Goal: Task Accomplishment & Management: Complete application form

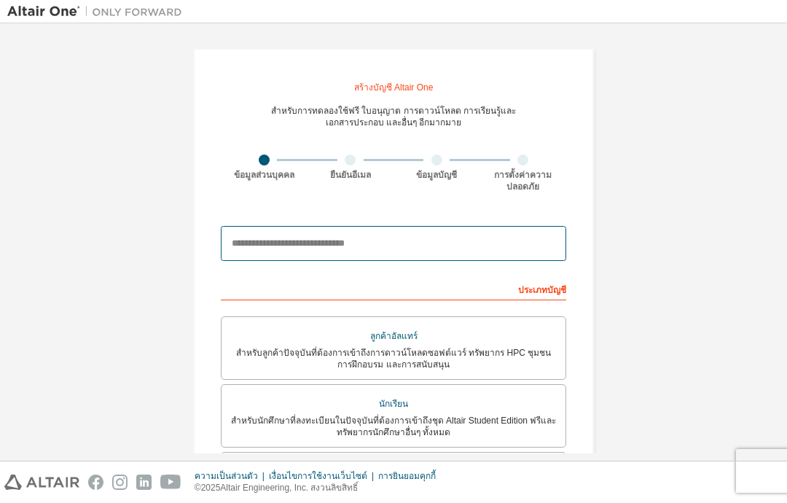
click at [464, 237] on input "email" at bounding box center [393, 243] width 345 height 35
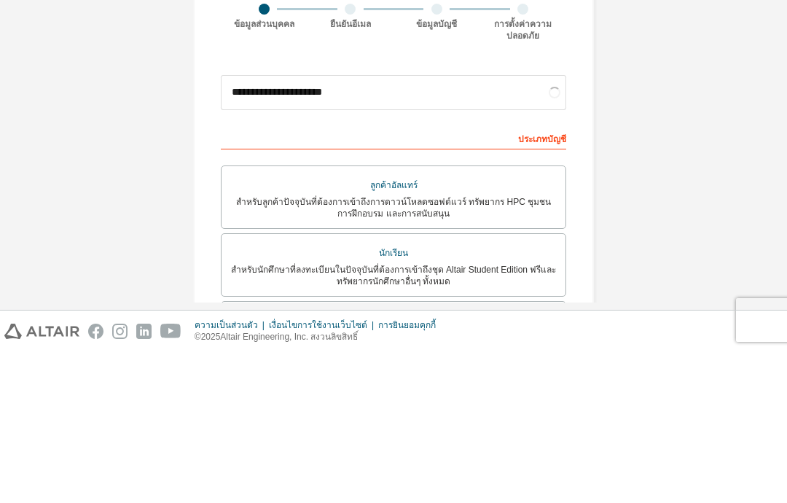
scroll to position [58, 0]
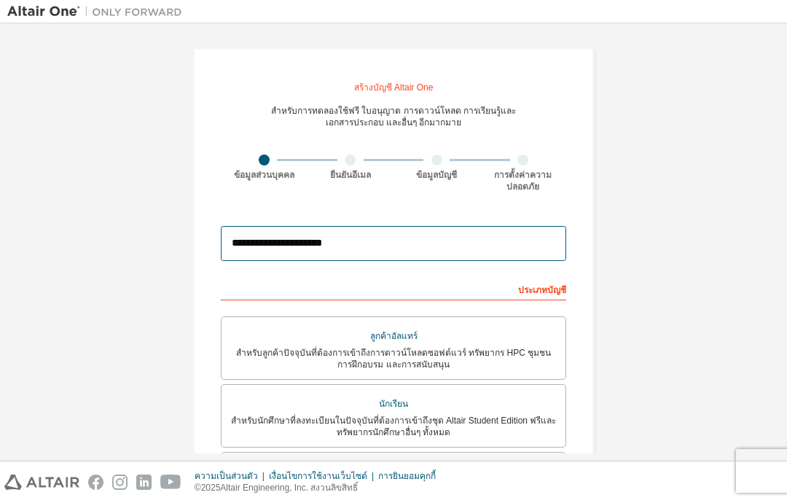
type input "**********"
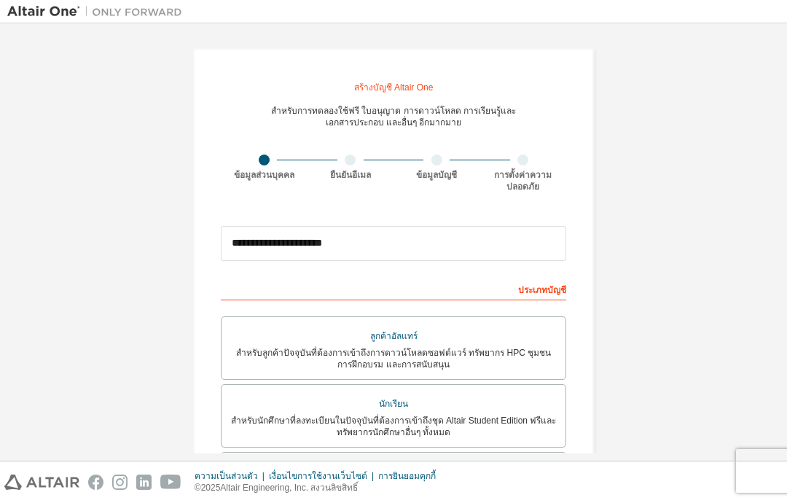
click at [482, 415] on font "สำหรับนักศึกษาที่ลงทะเบียนในปัจจุบันที่ต้องการเข้าถึงชุด Altair Student Edition…" at bounding box center [394, 426] width 326 height 22
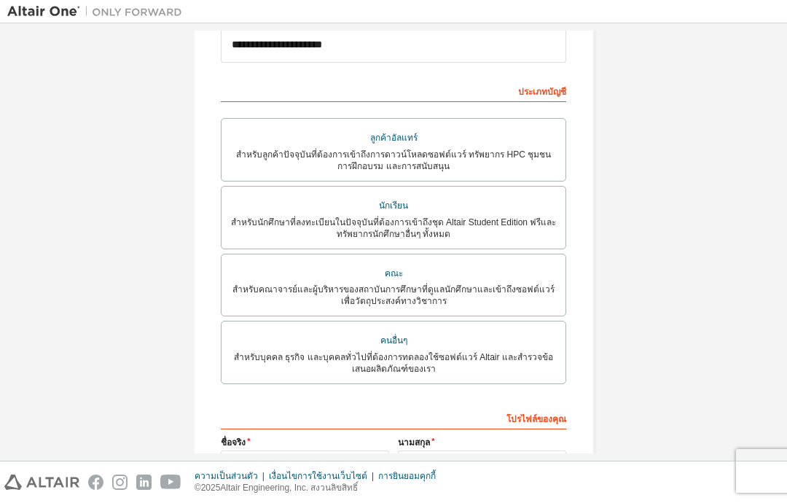
scroll to position [214, 0]
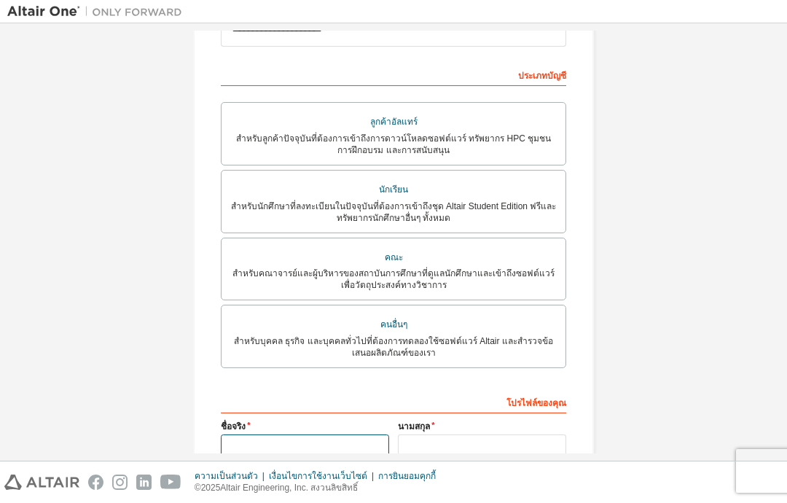
click at [354, 434] on input "text" at bounding box center [305, 446] width 168 height 24
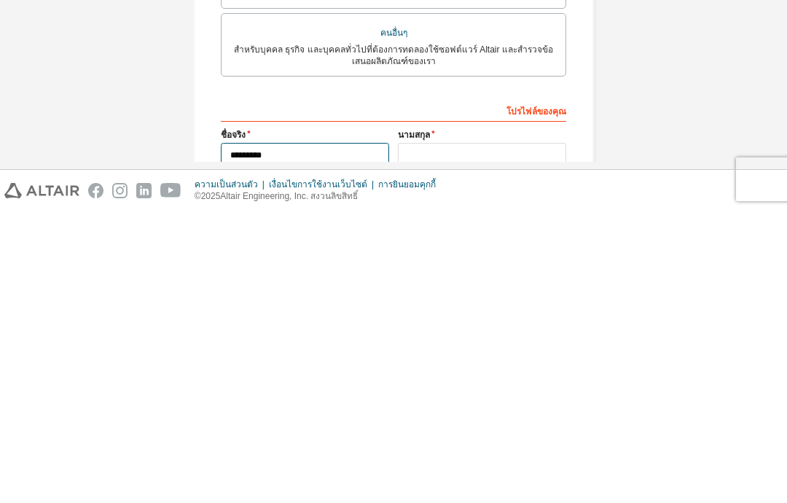
type input "*********"
click at [543, 434] on input "text" at bounding box center [482, 446] width 168 height 24
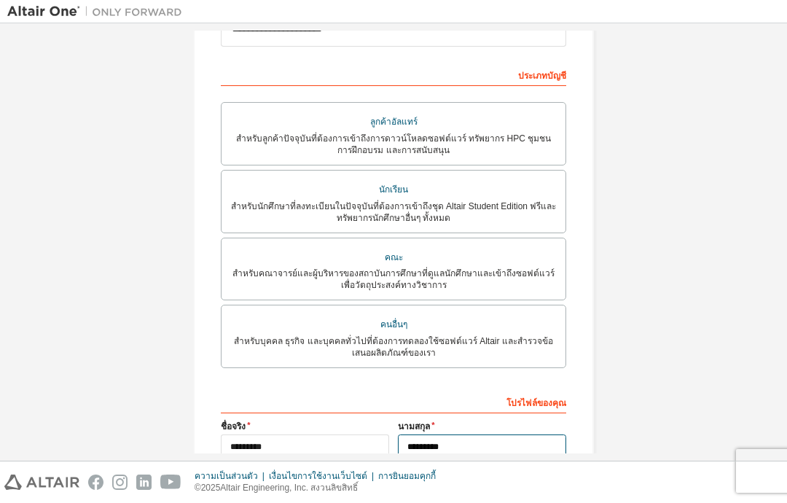
click at [428, 434] on input "*********" at bounding box center [482, 446] width 168 height 24
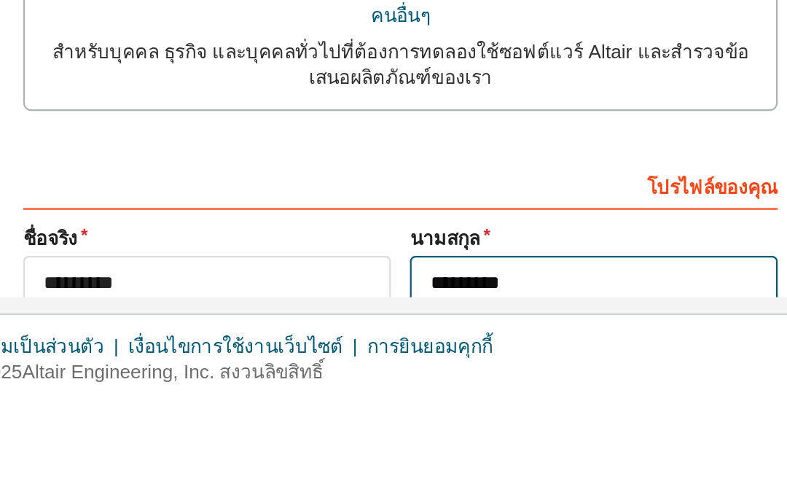
click at [398, 434] on input "*********" at bounding box center [482, 446] width 168 height 24
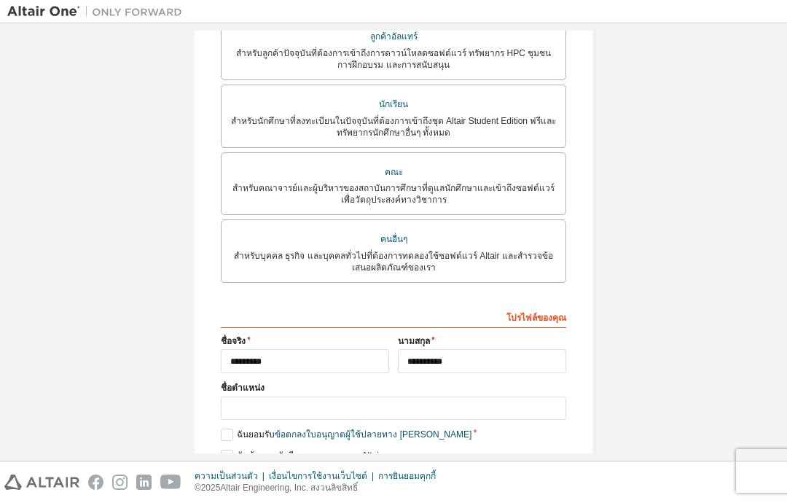
scroll to position [297, 0]
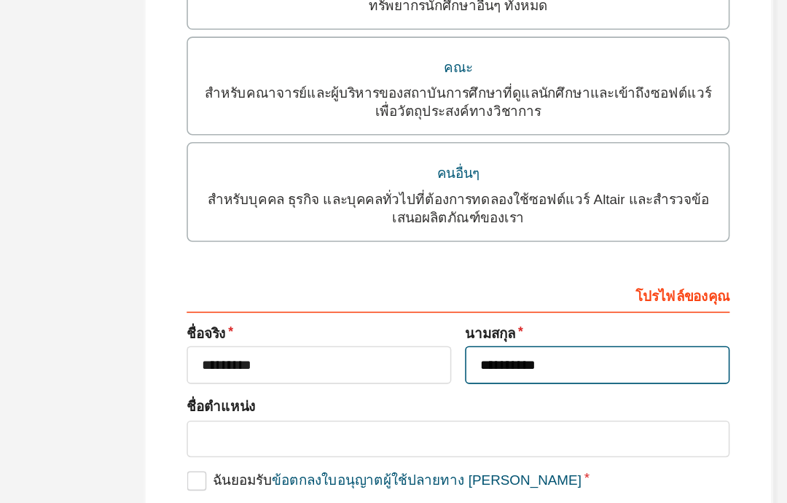
type input "**********"
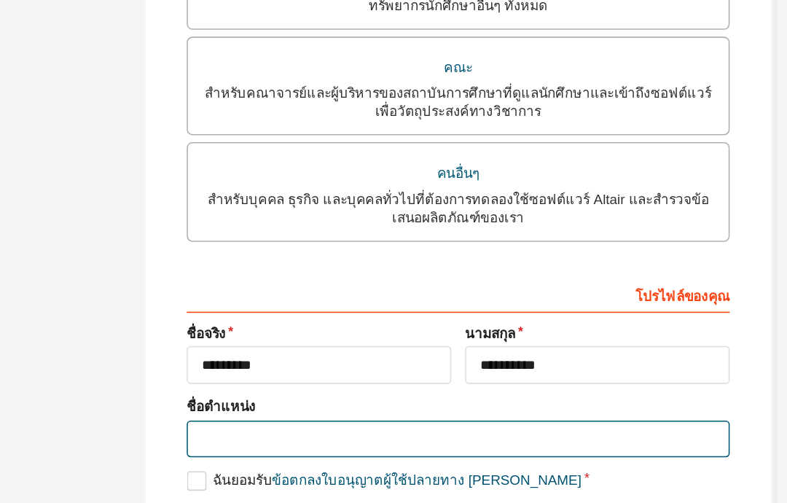
click at [221, 399] on input "text" at bounding box center [393, 411] width 345 height 24
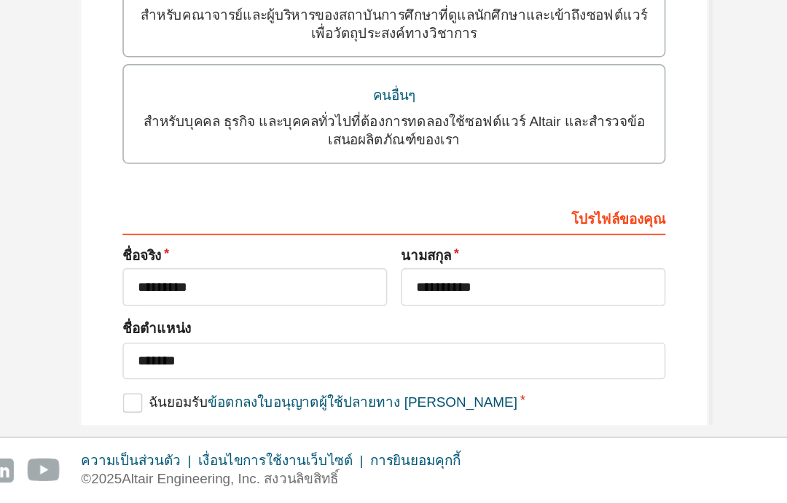
scroll to position [294, 0]
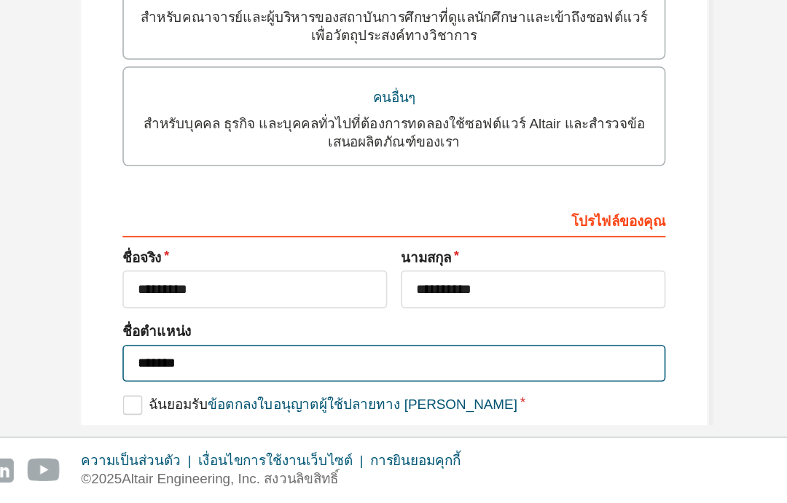
type input "*******"
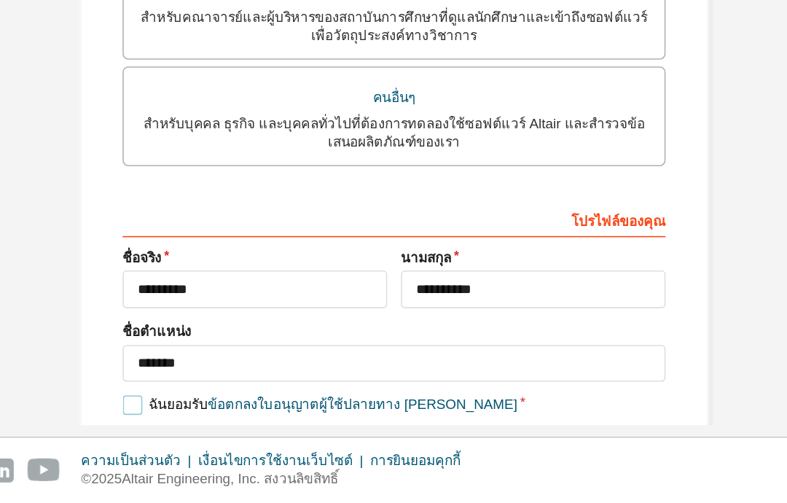
click at [221, 434] on label "ฉันยอมรับ ข้อตกลงใบอนุญาตผู้ใช้ปลายทาง เชิงวิชาการ" at bounding box center [346, 440] width 251 height 12
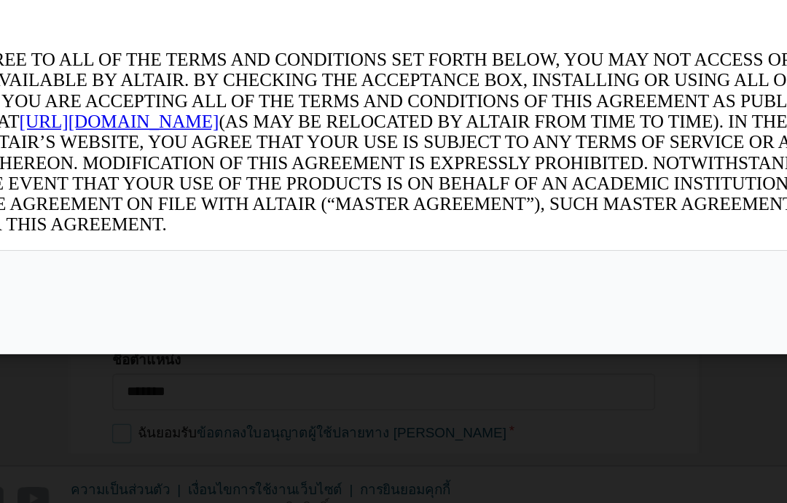
scroll to position [0, 0]
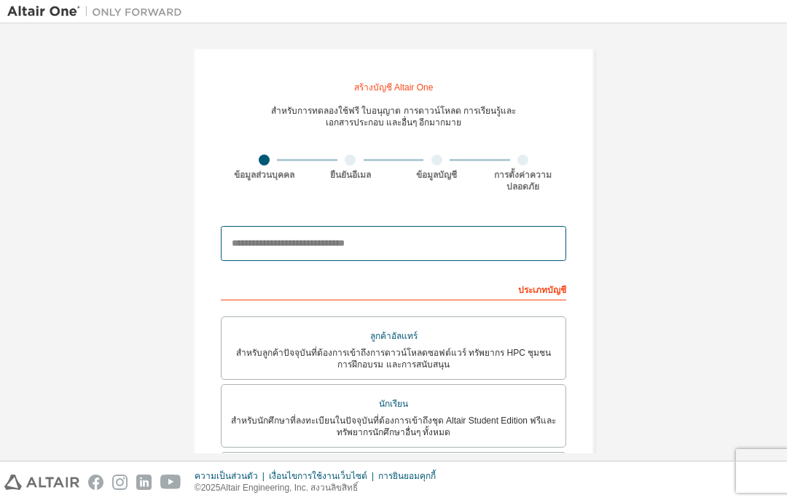
click at [521, 229] on input "email" at bounding box center [393, 243] width 345 height 35
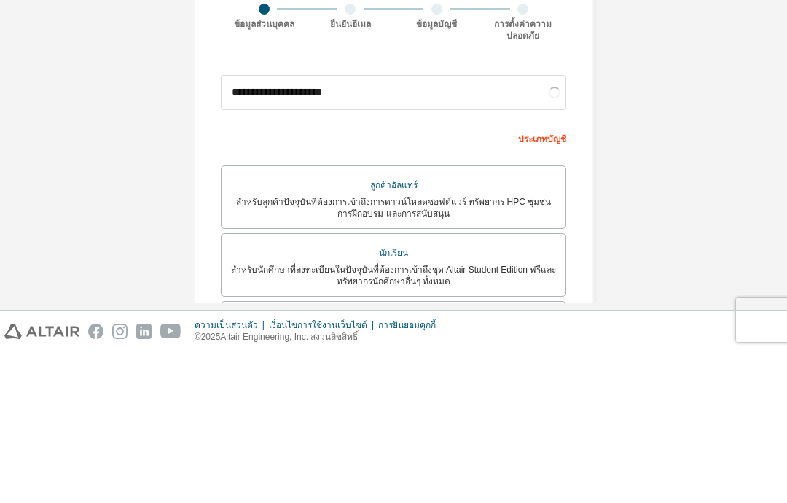
scroll to position [58, 0]
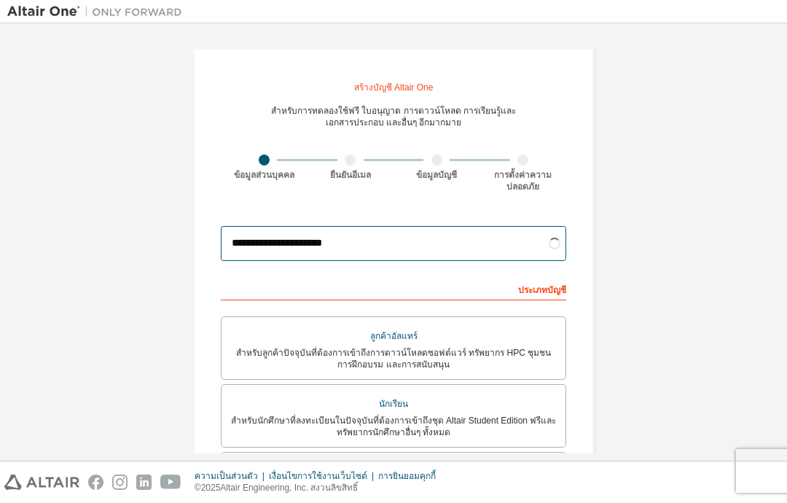
type input "**********"
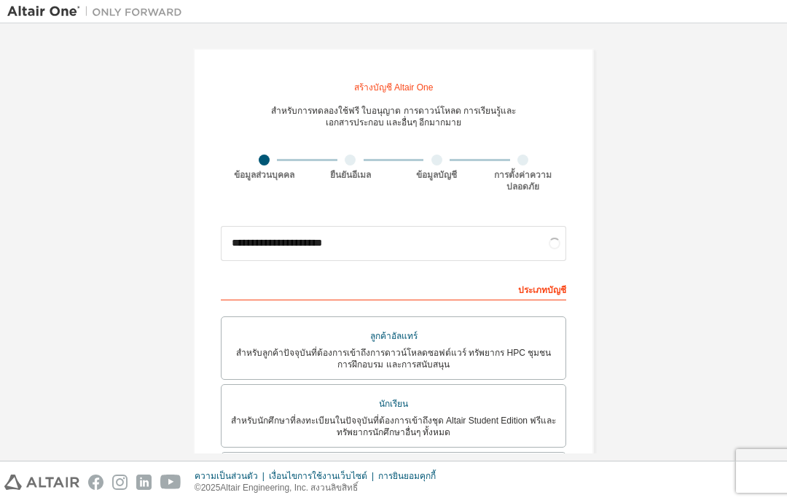
click at [474, 415] on font "สำหรับนักศึกษาที่ลงทะเบียนในปัจจุบันที่ต้องการเข้าถึงชุด Altair Student Edition…" at bounding box center [394, 426] width 326 height 22
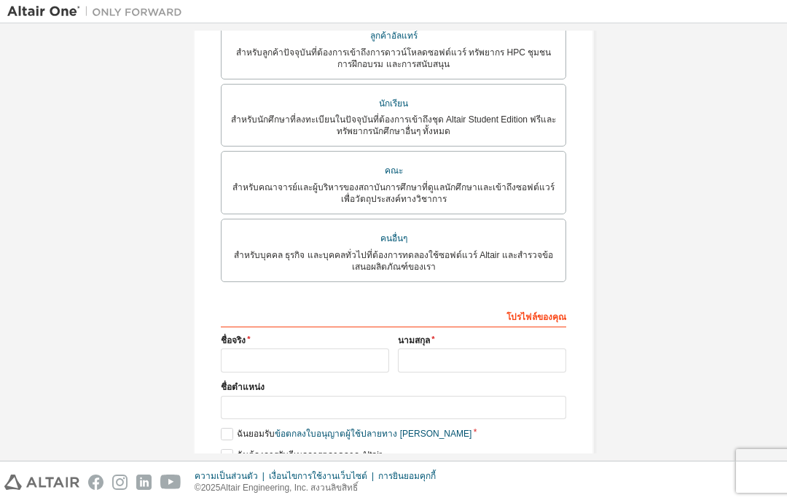
scroll to position [348, 0]
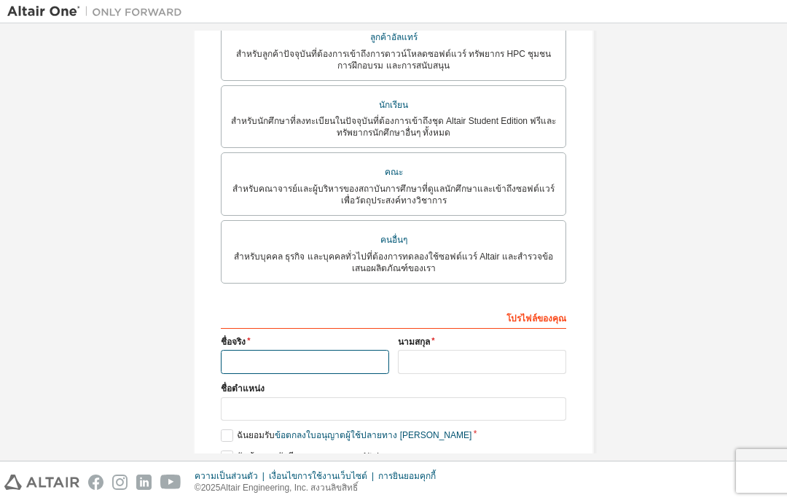
click at [260, 350] on input "text" at bounding box center [305, 362] width 168 height 24
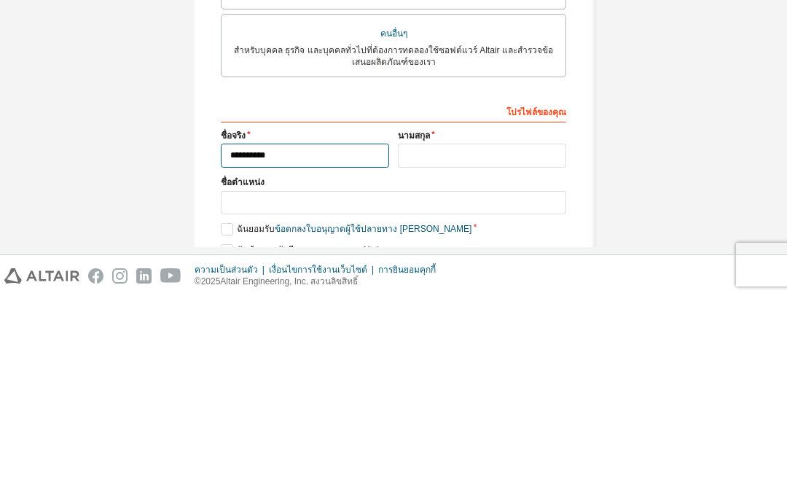
type input "*********"
click at [520, 350] on input "text" at bounding box center [482, 362] width 168 height 24
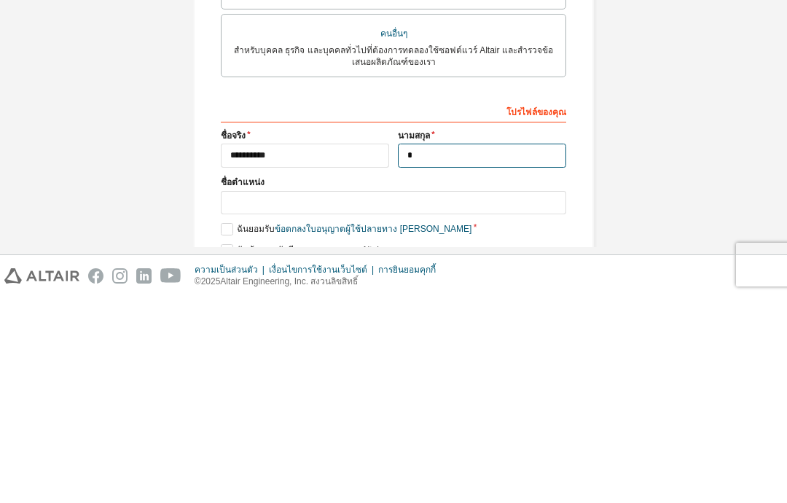
scroll to position [345, 0]
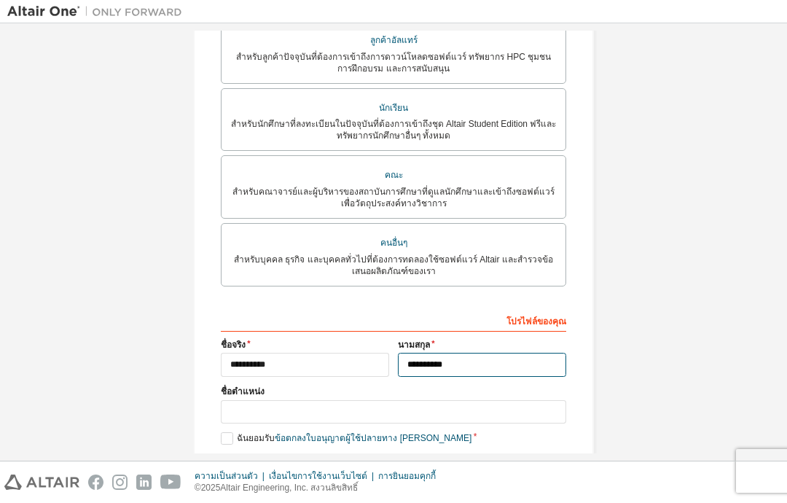
type input "**********"
click at [243, 400] on input "text" at bounding box center [393, 412] width 345 height 24
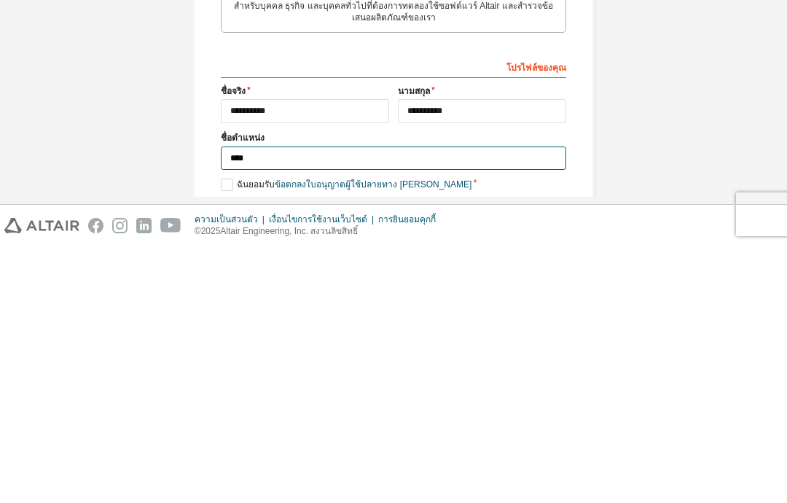
scroll to position [294, 0]
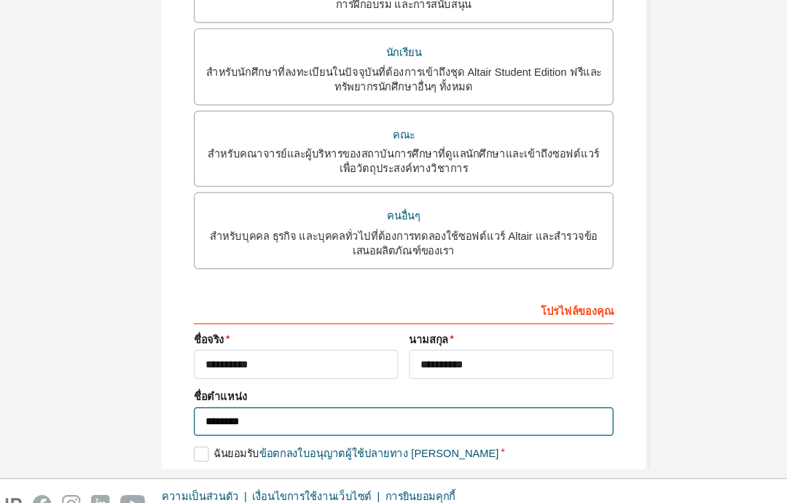
type input "*******"
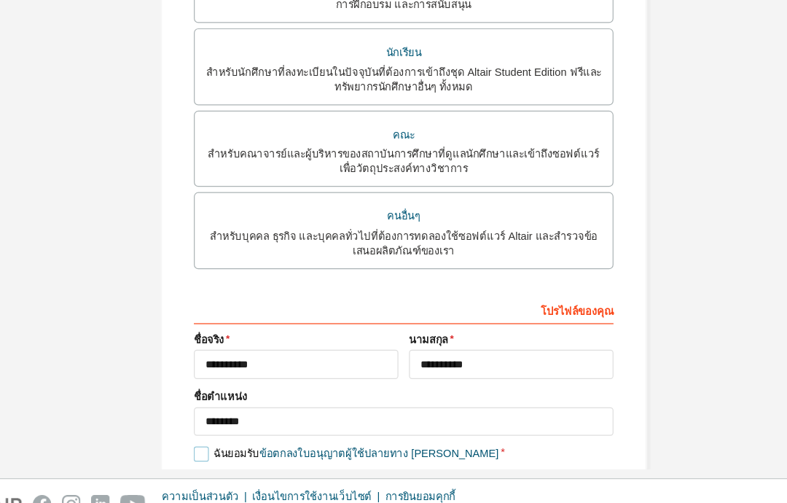
click at [221, 434] on label "ฉันยอมรับ ข้อตกลงใบอนุญาตผู้ใช้ปลายทาง เชิงวิชาการ" at bounding box center [346, 440] width 251 height 12
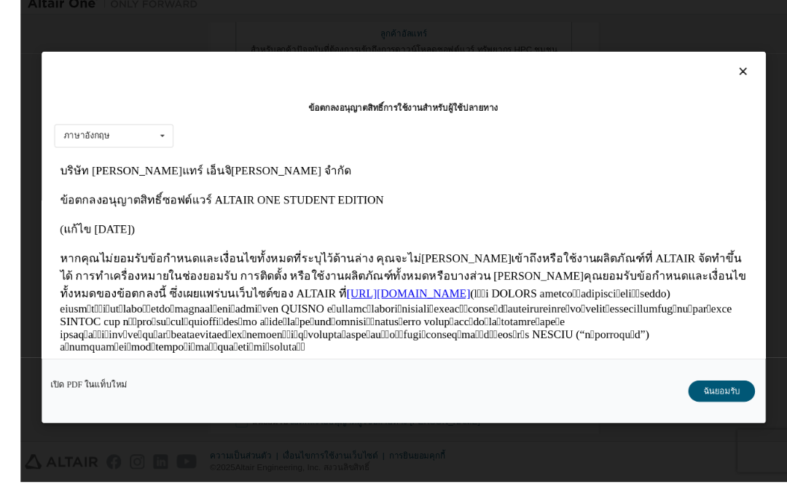
scroll to position [58, 0]
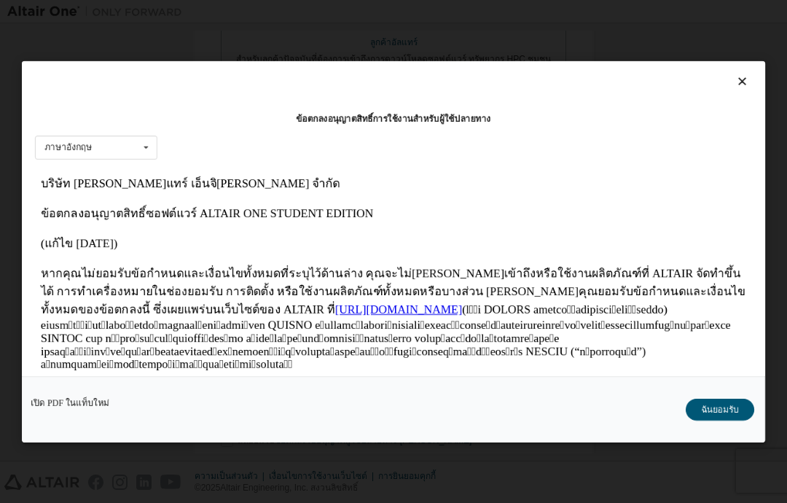
click at [725, 415] on font "ฉันยอมรับ" at bounding box center [720, 410] width 38 height 10
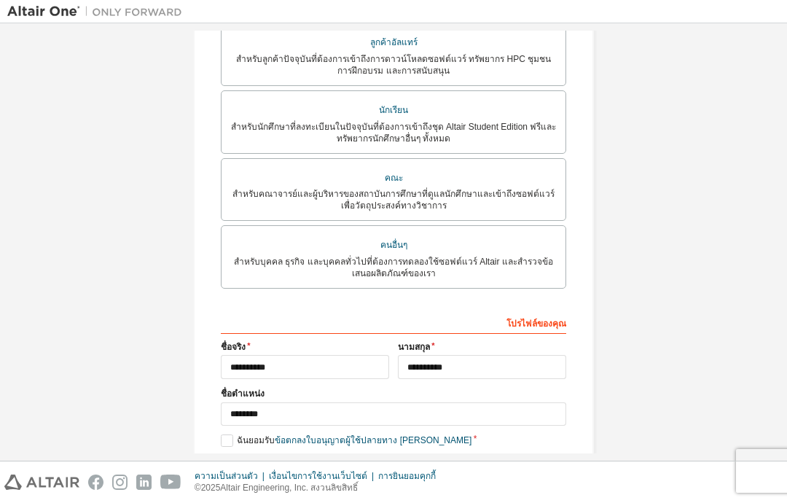
click at [227, 456] on label "ฉันต้องการรับอีเมลการตลาดจาก Altair" at bounding box center [301, 462] width 161 height 12
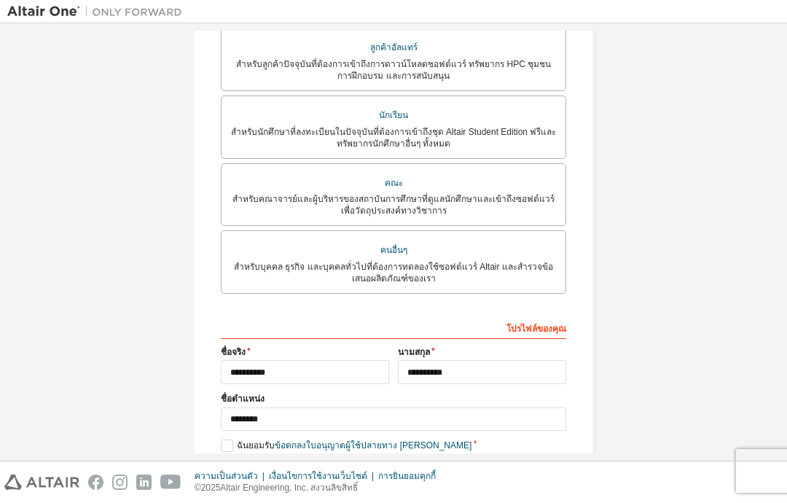
scroll to position [289, 0]
click at [380, 481] on button "ต่อไป" at bounding box center [393, 492] width 66 height 22
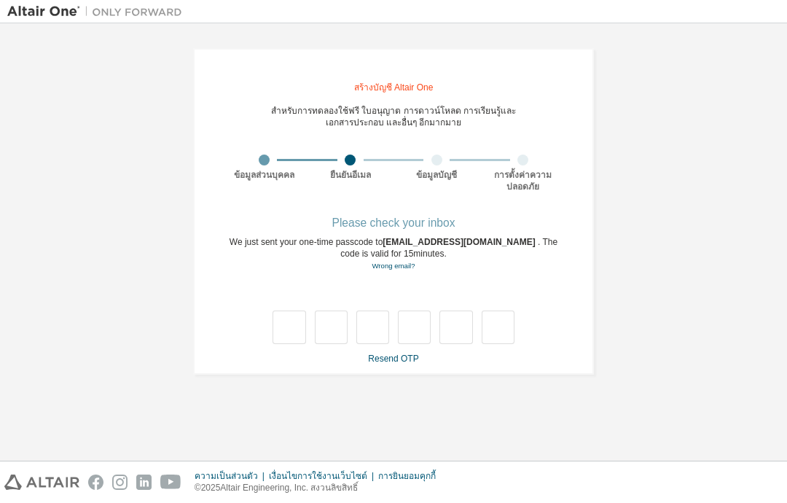
scroll to position [0, 0]
click at [401, 354] on font "ส่ง OTP อีกครั้ง" at bounding box center [393, 359] width 57 height 10
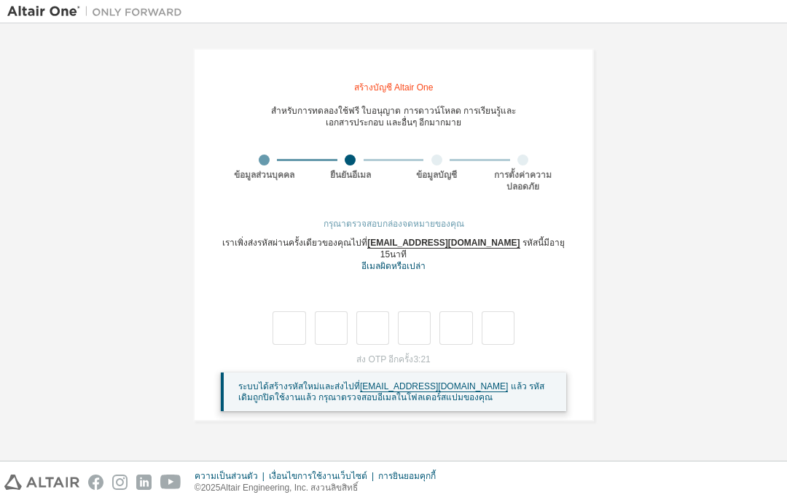
click at [242, 474] on font "ความเป็นส่วนตัว" at bounding box center [226, 476] width 63 height 10
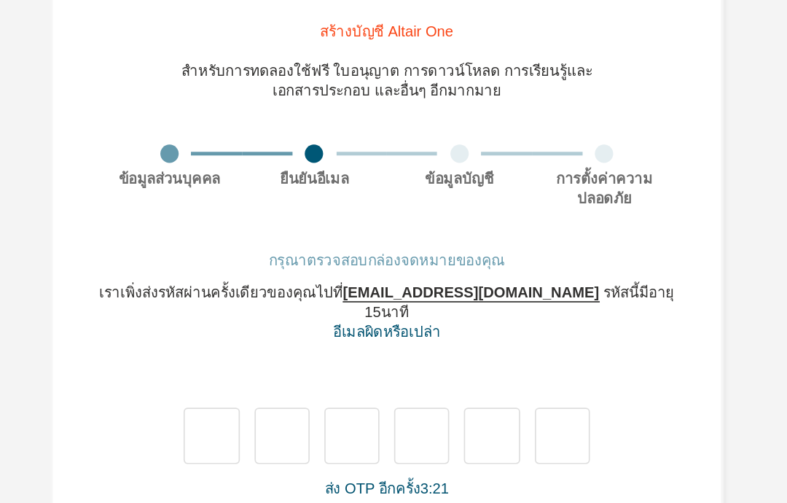
click at [413, 354] on font "3:21" at bounding box center [421, 359] width 17 height 10
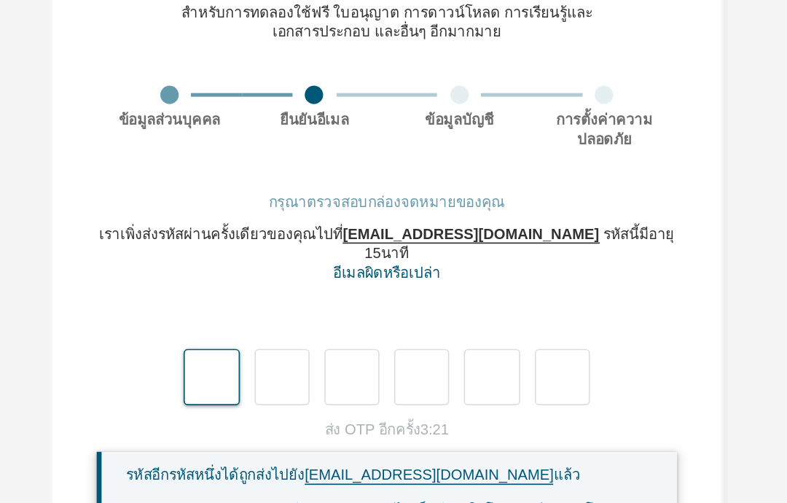
click at [273, 311] on input "text" at bounding box center [289, 328] width 33 height 34
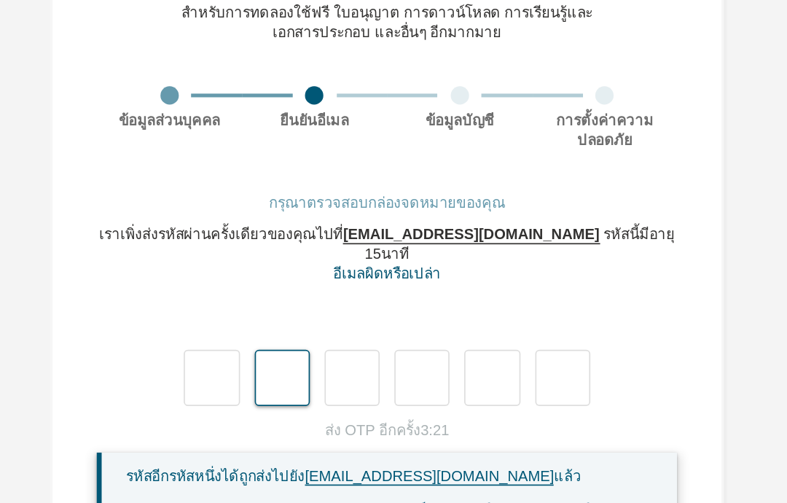
click at [315, 311] on input "text" at bounding box center [331, 328] width 33 height 34
click at [273, 311] on input "text" at bounding box center [289, 328] width 33 height 34
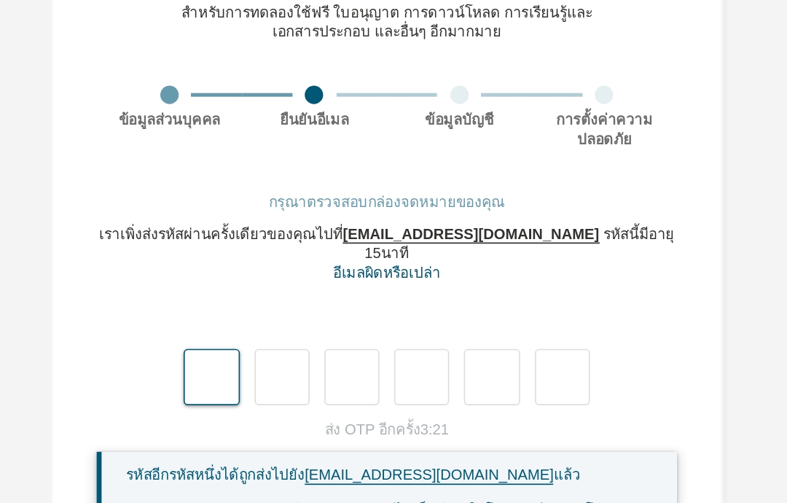
type input "*"
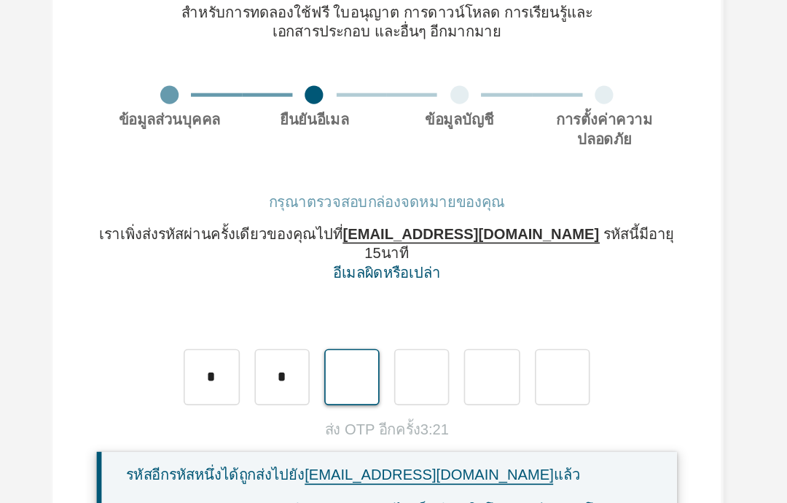
type input "*"
click at [292, 237] on div "เราเพิ่งส่งรหัสผ่านครั้งเดียวของคุณไปที่ natthanans68@nu.ac.th รหัสนี้มีอายุ 15…" at bounding box center [393, 255] width 345 height 36
click at [303, 281] on div "* * *" at bounding box center [393, 312] width 345 height 63
click at [356, 311] on input "*" at bounding box center [372, 328] width 33 height 34
click at [313, 281] on div "* * *" at bounding box center [393, 312] width 345 height 63
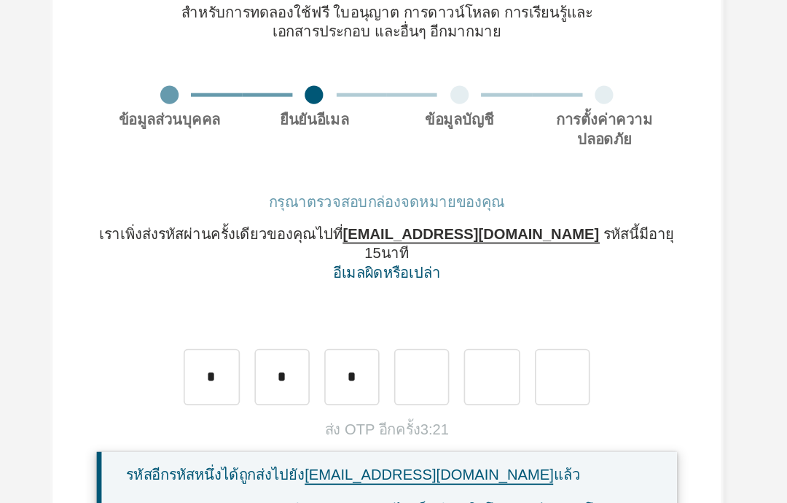
click at [316, 281] on div "* * *" at bounding box center [393, 312] width 345 height 63
click at [356, 311] on input "*" at bounding box center [372, 328] width 33 height 34
click at [329, 281] on div at bounding box center [393, 312] width 345 height 63
click at [273, 311] on input "text" at bounding box center [289, 328] width 33 height 34
type input "*"
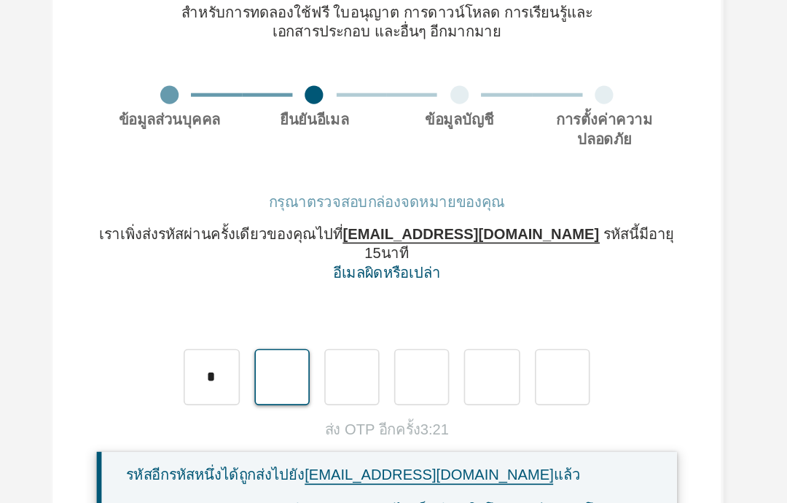
type input "*"
click at [303, 281] on div "* *" at bounding box center [393, 312] width 345 height 63
click at [315, 311] on input "*" at bounding box center [331, 328] width 33 height 34
type input "*"
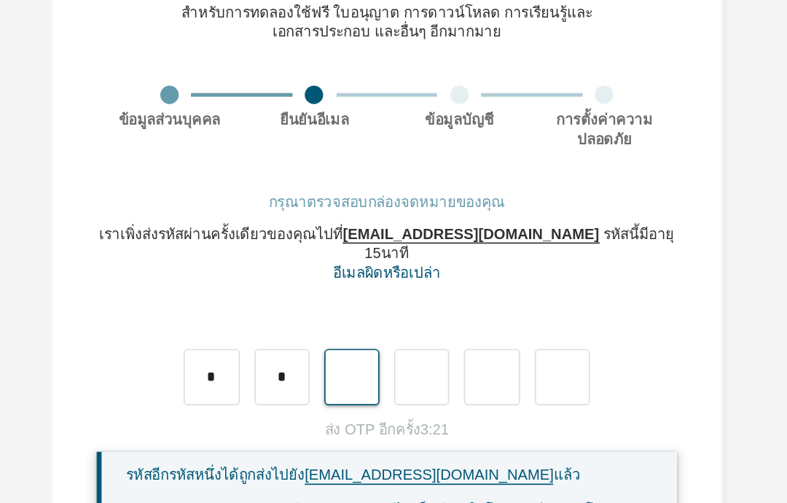
type input "*"
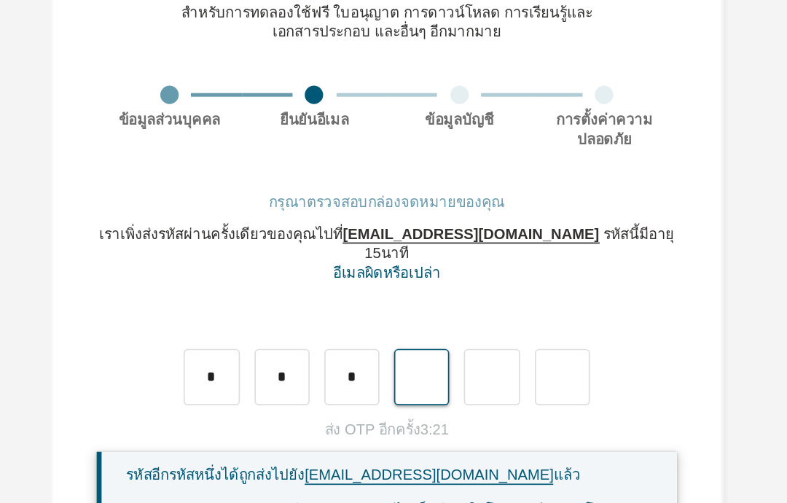
type input "*"
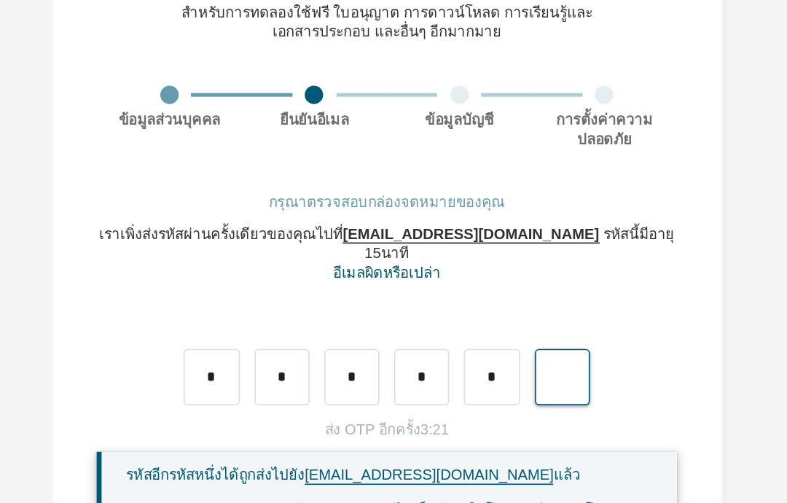
type input "*"
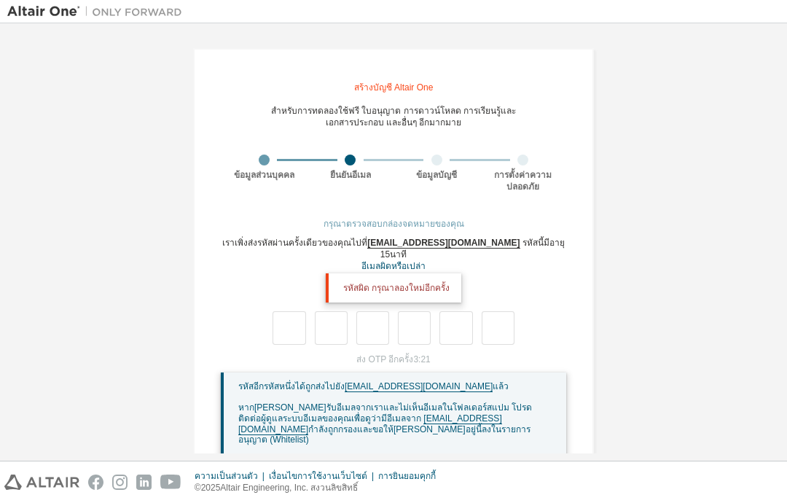
scroll to position [41, 0]
click at [496, 219] on div "กรุณาตรวจสอบกล่องจดหมายของคุณ เราเพิ่งส่งรหัสผ่านครั้งเดียวของคุณไปที่ natthana…" at bounding box center [393, 363] width 345 height 289
click at [469, 238] on font "[EMAIL_ADDRESS][DOMAIN_NAME]" at bounding box center [443, 243] width 152 height 11
click at [512, 150] on div "**********" at bounding box center [393, 282] width 401 height 469
click at [438, 424] on font "กำลังถูกกรองและขอให้เพิ่มที่อยู่นี้ลงในรายการอนุญาต (Whitelist)" at bounding box center [384, 434] width 292 height 21
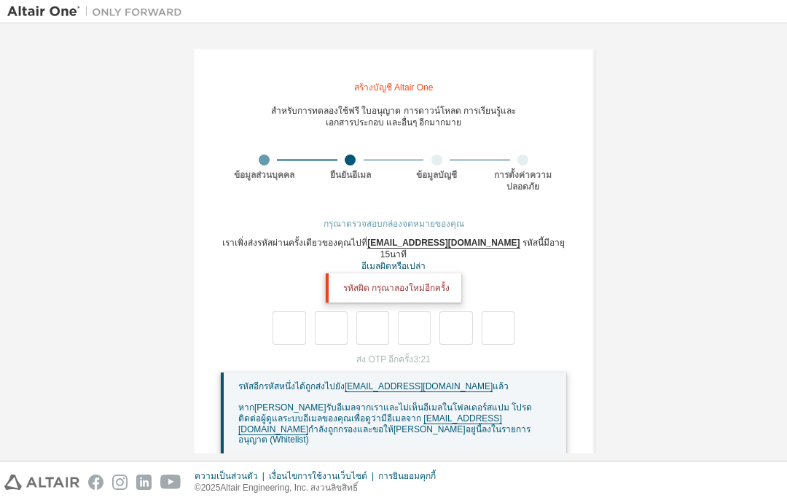
click at [429, 402] on span "หากคุณไม่ได้รับอีเมลจากเราและไม่เห็นอีเมลในโฟลเดอร์สแปม โปรดติดต่อผู้ดูแลระบบอี…" at bounding box center [385, 423] width 294 height 42
click at [411, 400] on div "รหัสอีกรหัสหนึ่งได้ถูกส่งไปยัง natthanans68@nu.ac.th แล้ว หากคุณไม่ได้รับอีเมลจ…" at bounding box center [396, 439] width 316 height 117
click at [418, 402] on span "หากคุณไม่ได้รับอีเมลจากเราและไม่เห็นอีเมลในโฟลเดอร์สแปม โปรดติดต่อผู้ดูแลระบบอี…" at bounding box center [385, 423] width 294 height 42
click at [407, 381] on span "รหัสอีกรหัสหนึ่งได้ถูกส่งไปยัง natthanans68@nu.ac.th แล้ว" at bounding box center [373, 386] width 270 height 11
click at [485, 381] on div "รหัสอีกรหัสหนึ่งได้ถูกส่งไปยัง natthanans68@nu.ac.th แล้ว หากคุณไม่ได้รับอีเมลจ…" at bounding box center [396, 439] width 316 height 117
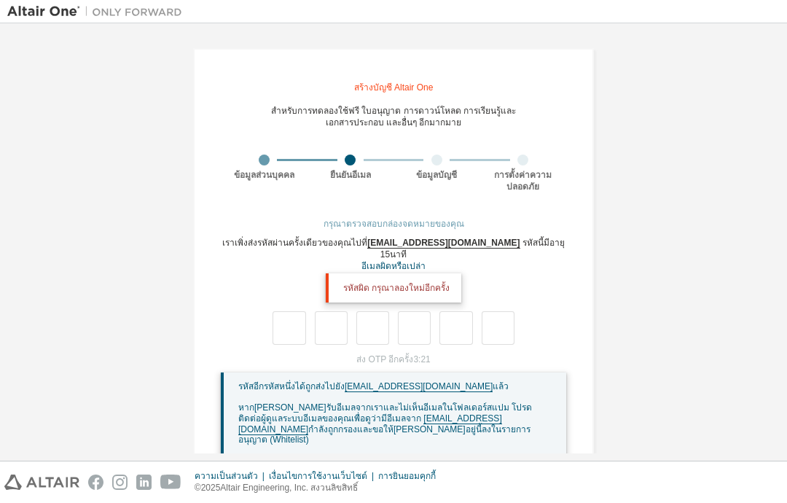
click at [484, 381] on div "รหัสอีกรหัสหนึ่งได้ถูกส่งไปยัง natthanans68@nu.ac.th แล้ว หากคุณไม่ได้รับอีเมลจ…" at bounding box center [396, 439] width 316 height 117
click at [499, 402] on font "หากคุณไม่ได้รับอีเมลจากเราและไม่เห็นอีเมลในโฟลเดอร์สแปม โปรดติดต่อผู้ดูแลระบบอี…" at bounding box center [385, 412] width 294 height 21
click at [502, 424] on font "กำลังถูกกรองและขอให้เพิ่มที่อยู่นี้ลงในรายการอนุญาต (Whitelist)" at bounding box center [384, 434] width 292 height 21
click at [359, 273] on div "รหัสผิด กรุณาลองใหม่อีกครั้ง" at bounding box center [394, 287] width 136 height 29
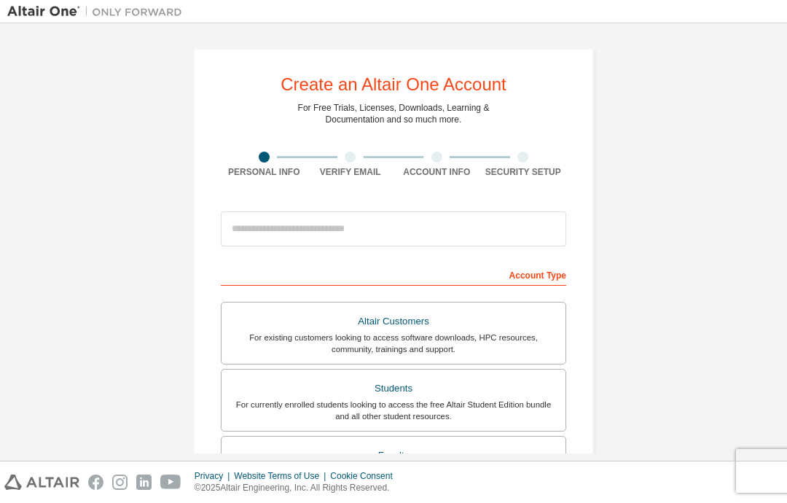
scroll to position [41, 0]
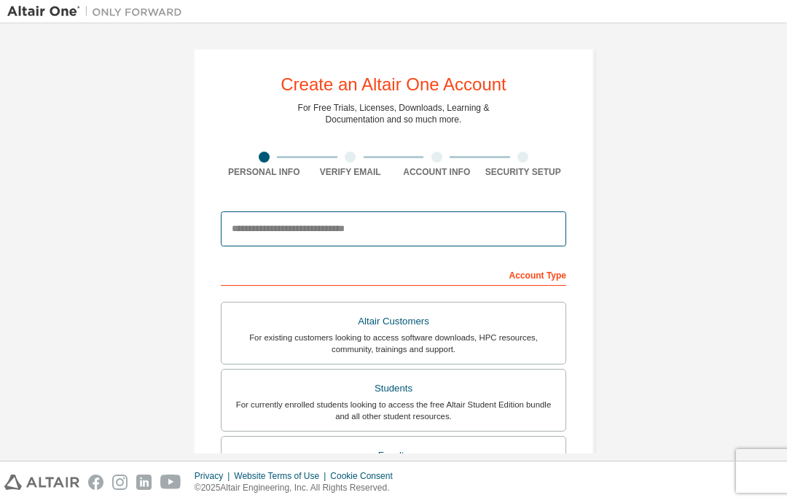
click at [519, 211] on input "email" at bounding box center [393, 228] width 345 height 35
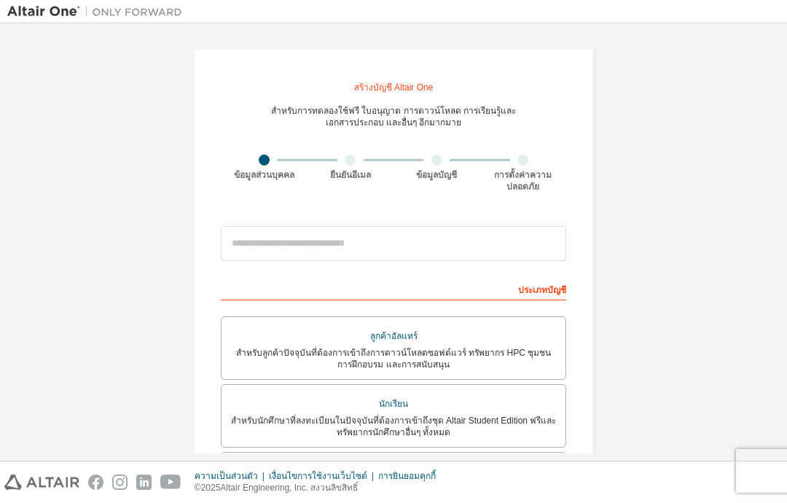
click at [161, 219] on div "สร้างบัญชี Altair One สำหรับการทดลองใช้ฟรี ใบอนุญาต การดาวน์โหลด การเรียนรู้และ…" at bounding box center [393, 425] width 773 height 789
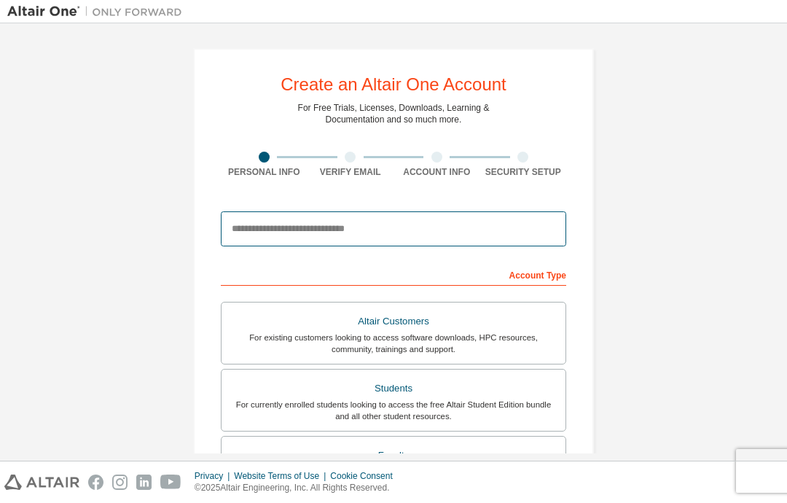
click at [457, 211] on input "email" at bounding box center [393, 228] width 345 height 35
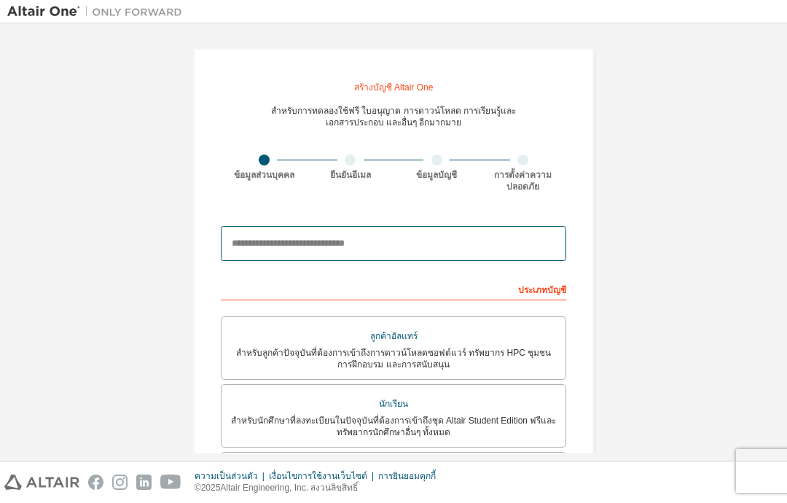
click at [259, 226] on input "email" at bounding box center [393, 243] width 345 height 35
click at [243, 226] on input "email" at bounding box center [393, 243] width 345 height 35
click at [277, 226] on input "email" at bounding box center [393, 243] width 345 height 35
click at [280, 226] on input "email" at bounding box center [393, 243] width 345 height 35
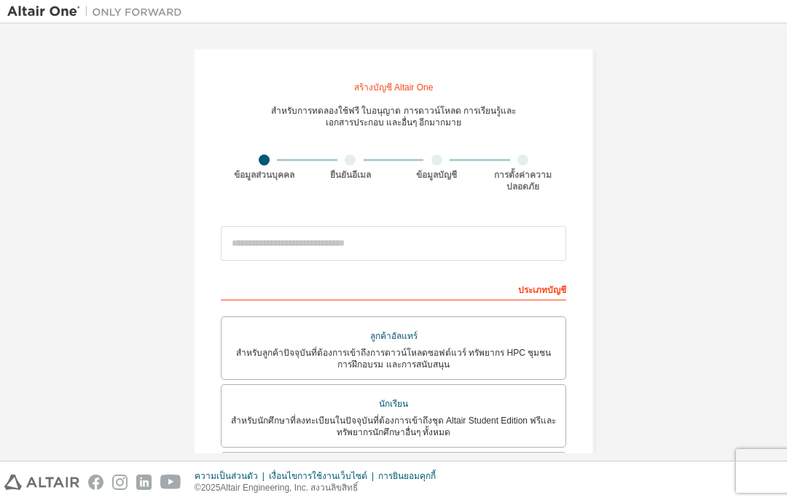
click at [126, 84] on div "สร้างบัญชี Altair One สำหรับการทดลองใช้ฟรี ใบอนุญาต การดาวน์โหลด การเรียนรู้และ…" at bounding box center [393, 425] width 773 height 789
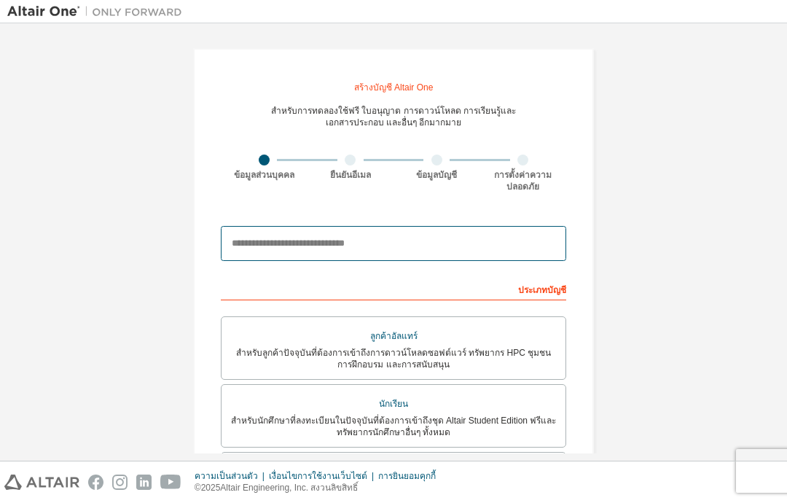
click at [294, 226] on input "email" at bounding box center [393, 243] width 345 height 35
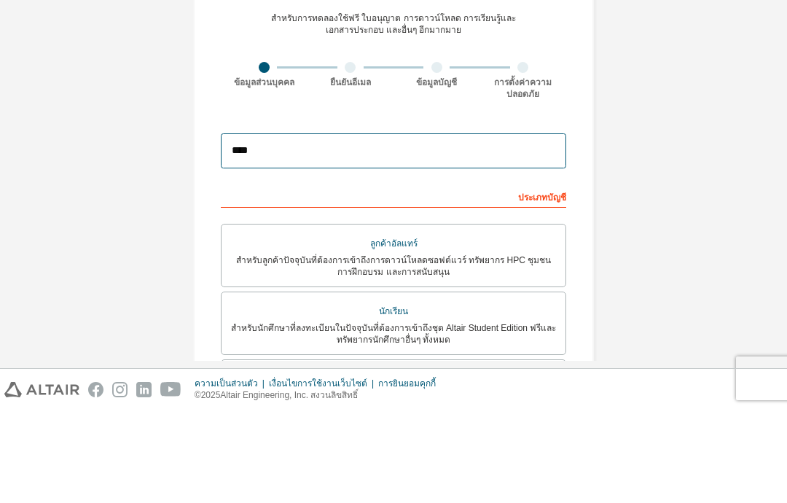
type input "**********"
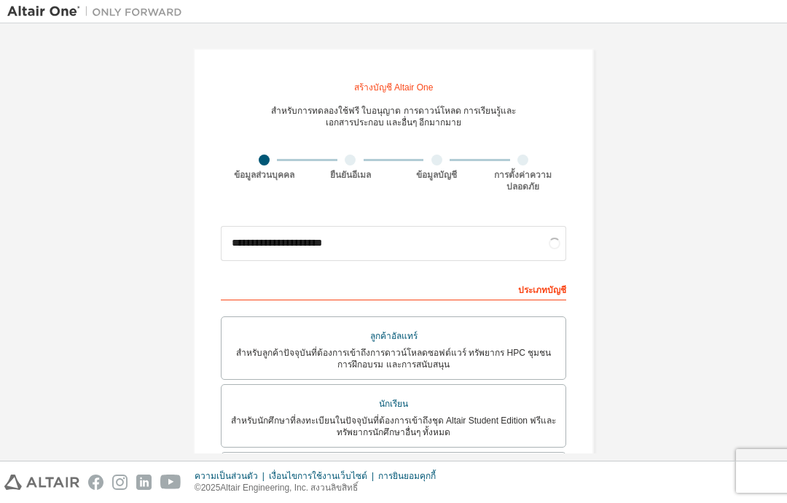
click at [540, 415] on font "สำหรับนักศึกษาที่ลงทะเบียนในปัจจุบันที่ต้องการเข้าถึงชุด Altair Student Edition…" at bounding box center [394, 426] width 326 height 22
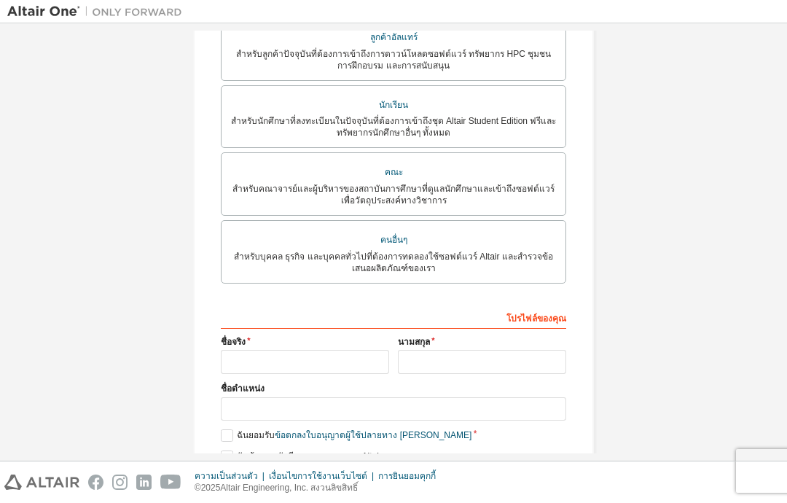
scroll to position [348, 0]
click at [259, 350] on input "text" at bounding box center [305, 362] width 168 height 24
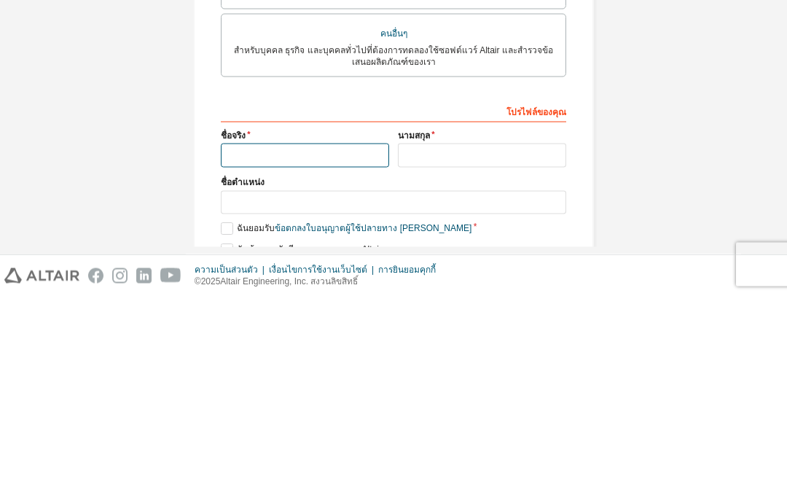
type input "*"
type input "*********"
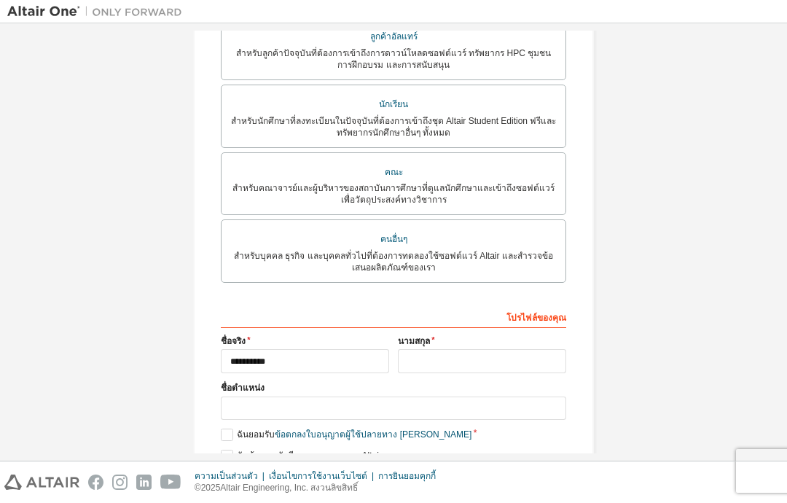
click at [464, 349] on input "text" at bounding box center [482, 361] width 168 height 24
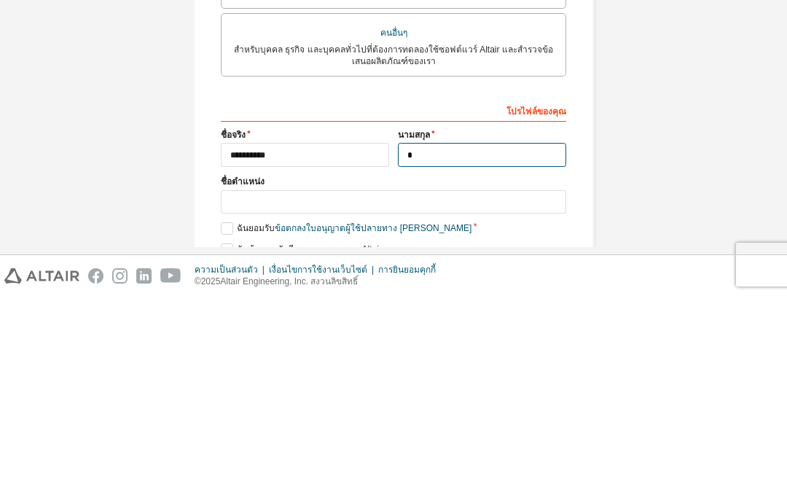
scroll to position [297, 0]
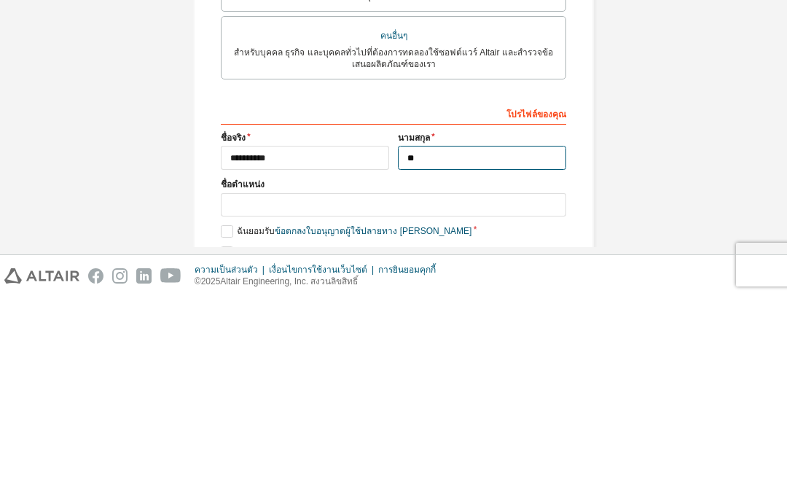
type input "**********"
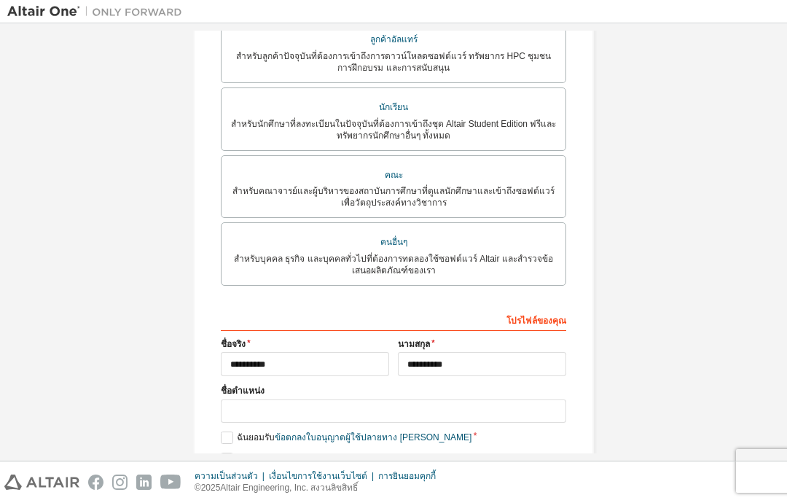
click at [509, 399] on input "text" at bounding box center [393, 411] width 345 height 24
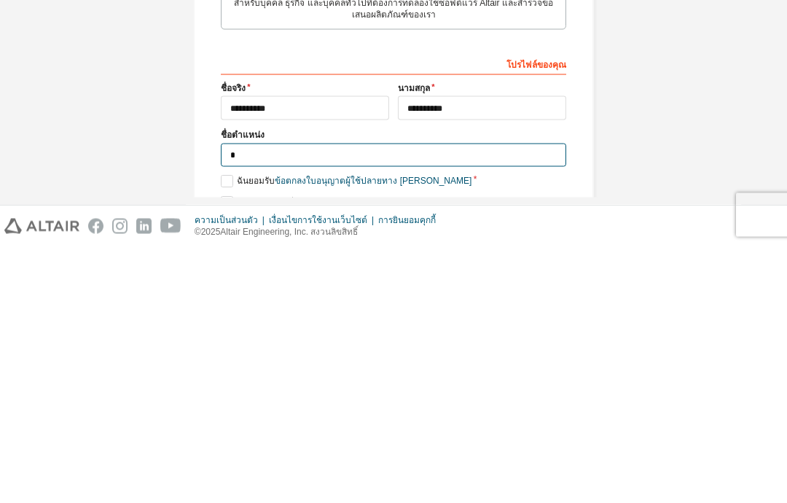
scroll to position [294, 0]
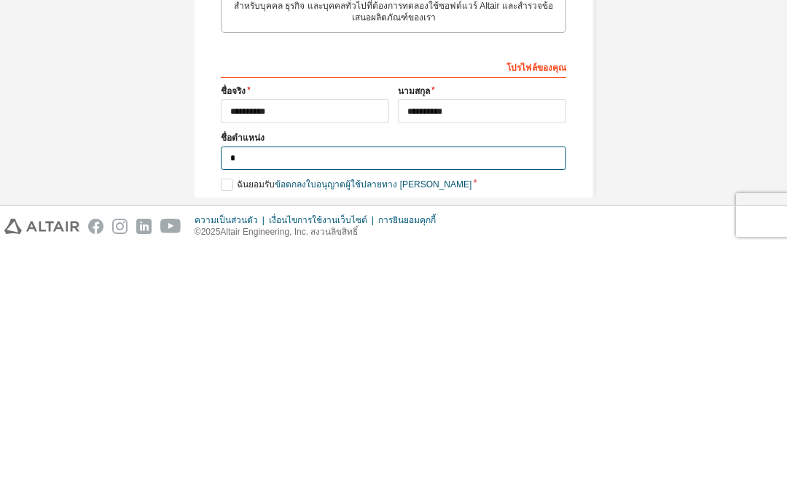
type input "*******"
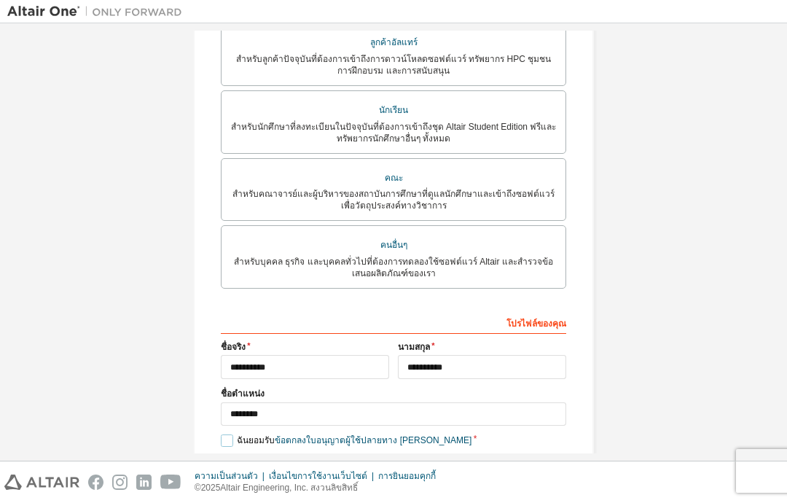
click at [224, 434] on label "ฉันยอมรับ ข้อตกลงใบอนุญาตผู้ใช้ปลายทาง เชิงวิชาการ" at bounding box center [346, 440] width 251 height 12
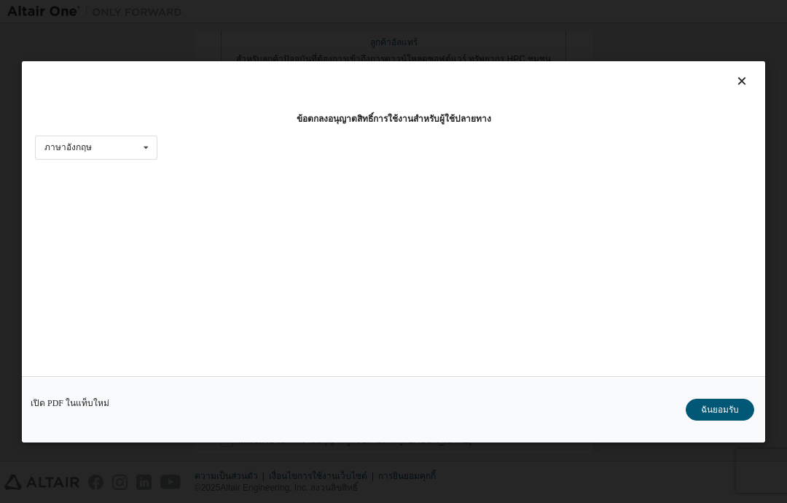
click at [718, 421] on button "ฉันยอมรับ" at bounding box center [720, 410] width 69 height 22
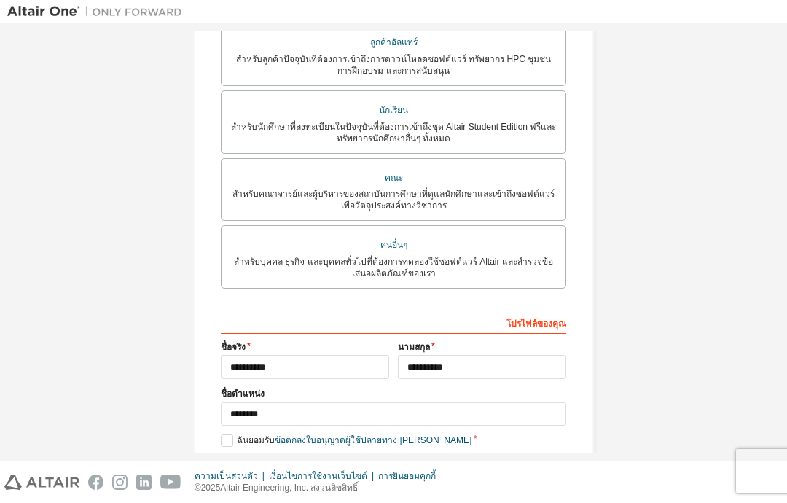
click at [223, 456] on label "ฉันต้องการรับอีเมลการตลาดจาก Altair" at bounding box center [301, 462] width 161 height 12
click at [399, 483] on font "ต่อไป" at bounding box center [392, 488] width 21 height 10
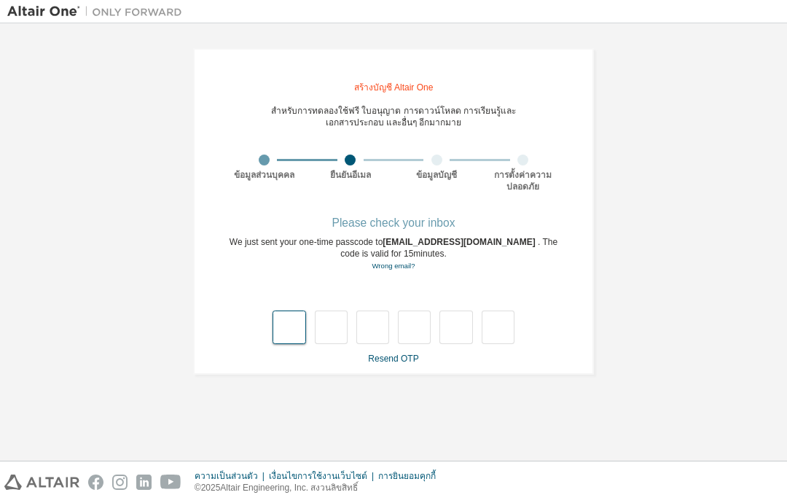
scroll to position [0, 0]
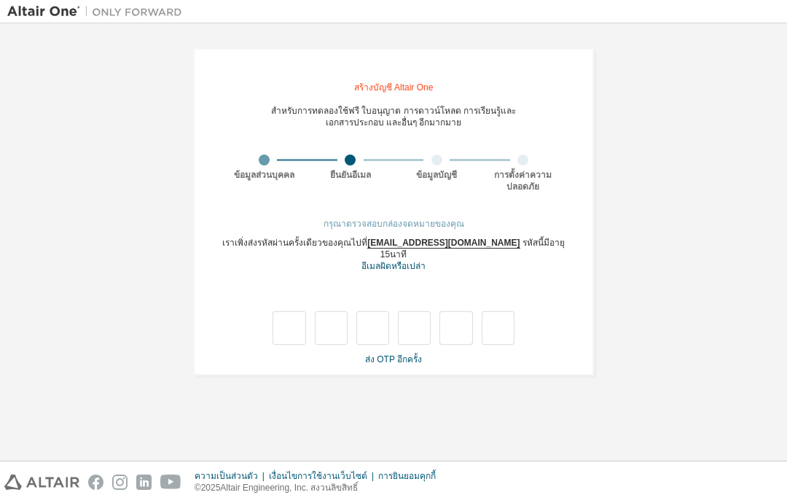
click at [451, 238] on font "[EMAIL_ADDRESS][DOMAIN_NAME]" at bounding box center [443, 243] width 152 height 11
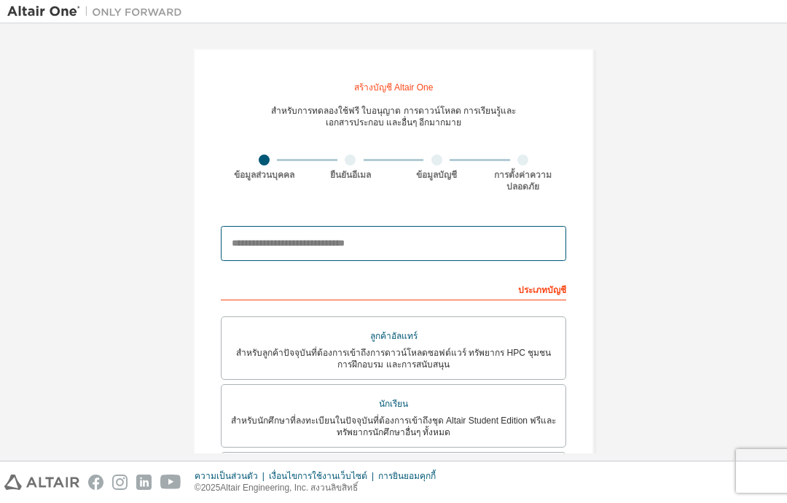
click at [423, 233] on input "email" at bounding box center [393, 243] width 345 height 35
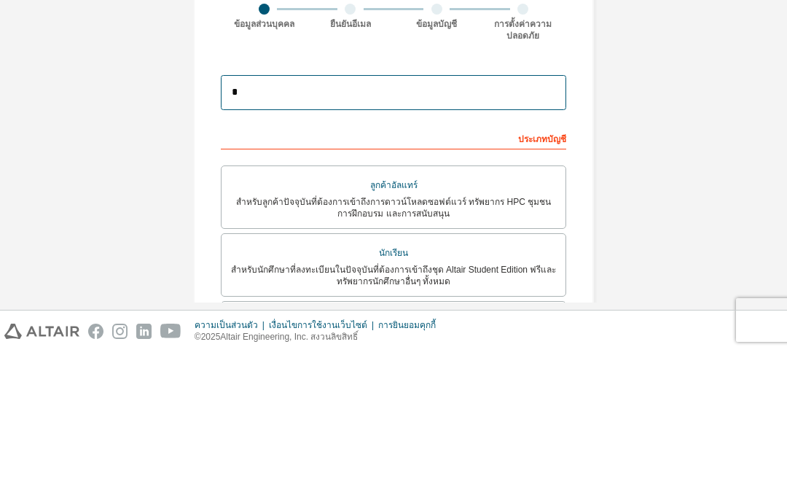
type input "**********"
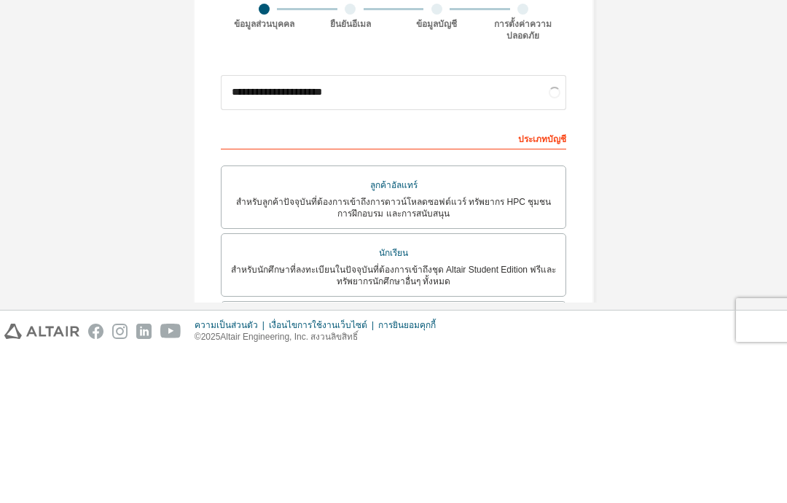
scroll to position [58, 0]
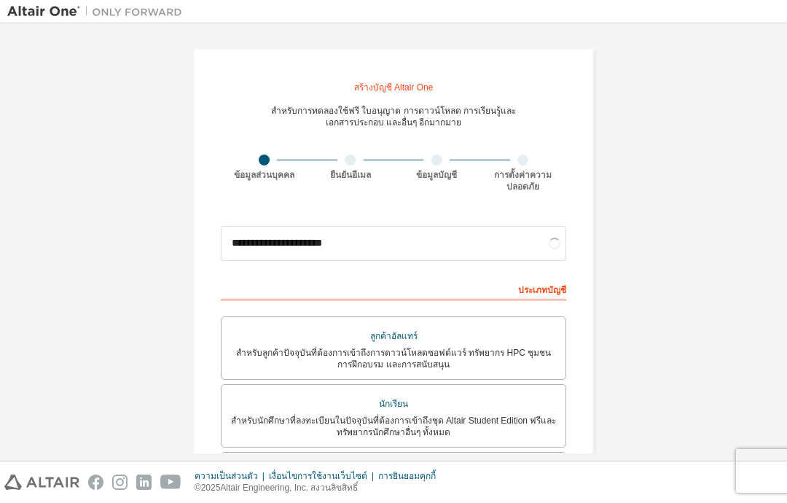
click at [512, 415] on font "สำหรับนักศึกษาที่ลงทะเบียนในปัจจุบันที่ต้องการเข้าถึงชุด Altair Student Edition…" at bounding box center [394, 426] width 326 height 22
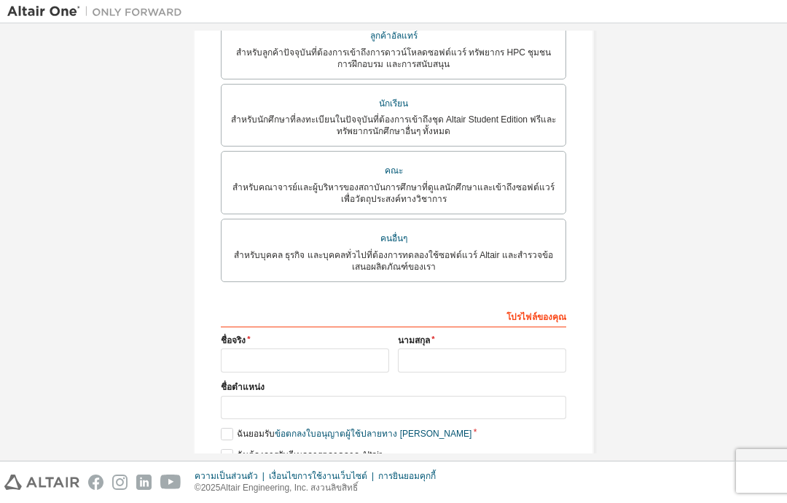
scroll to position [347, 0]
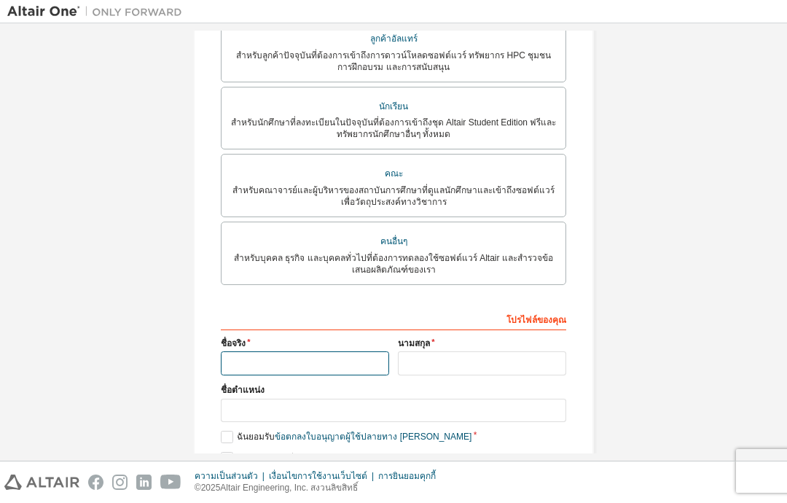
click at [346, 351] on input "text" at bounding box center [305, 363] width 168 height 24
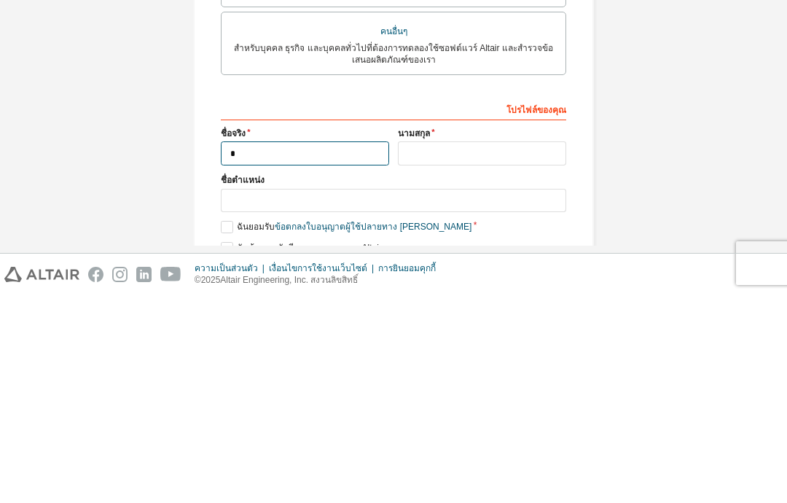
type input "*********"
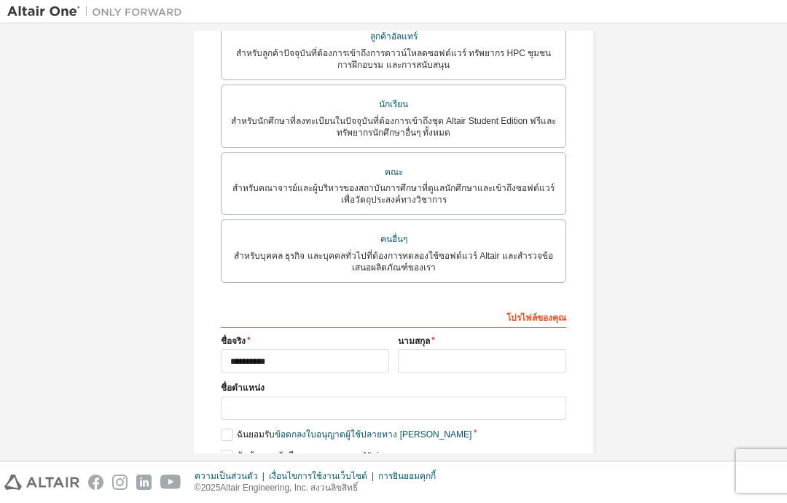
click at [458, 349] on input "text" at bounding box center [482, 361] width 168 height 24
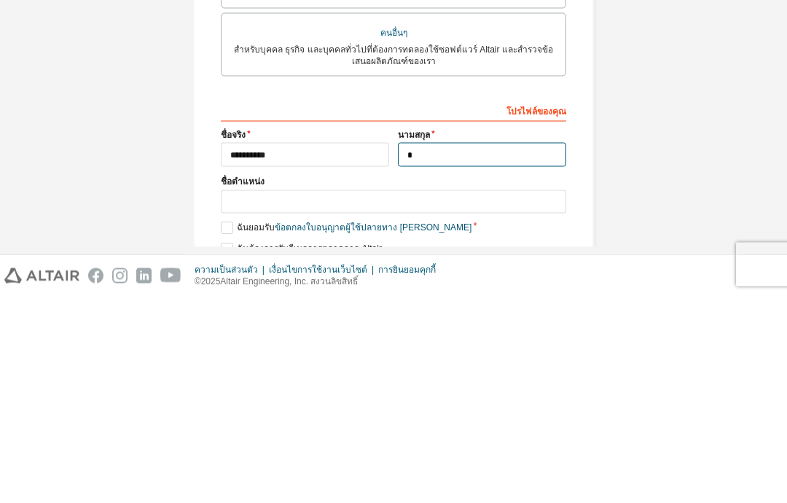
scroll to position [297, 0]
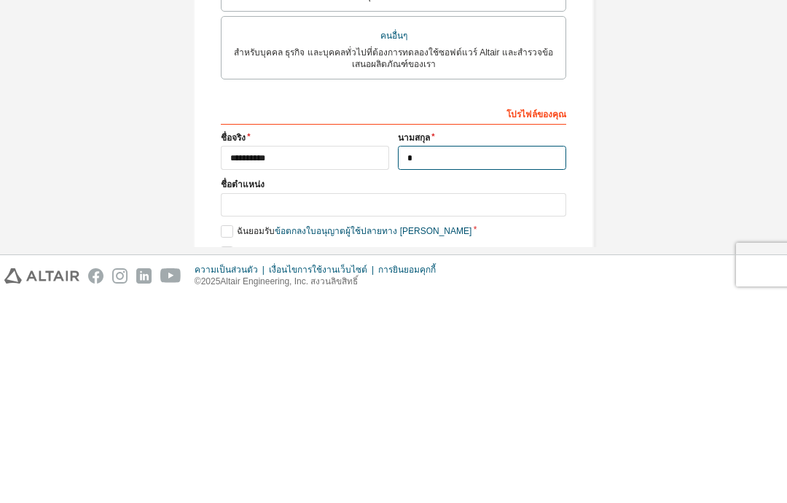
type input "**********"
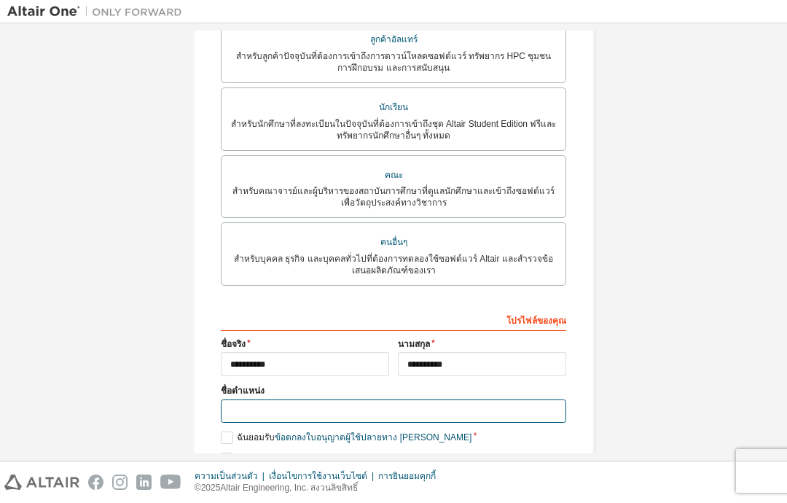
click at [356, 399] on input "text" at bounding box center [393, 411] width 345 height 24
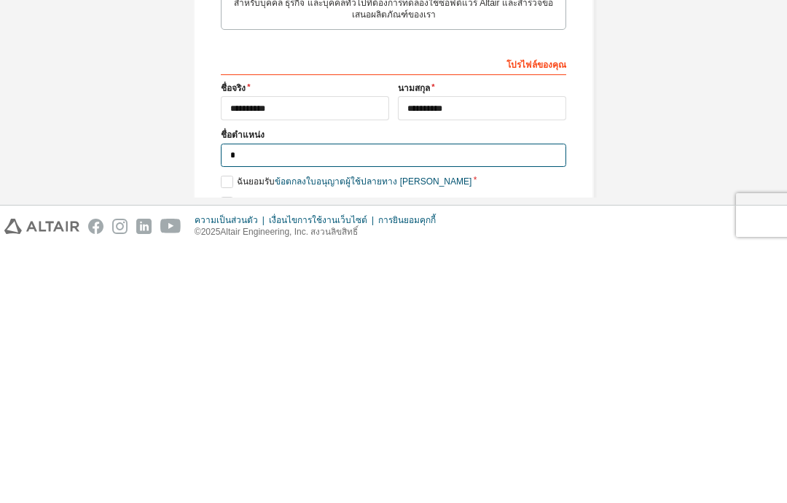
scroll to position [294, 0]
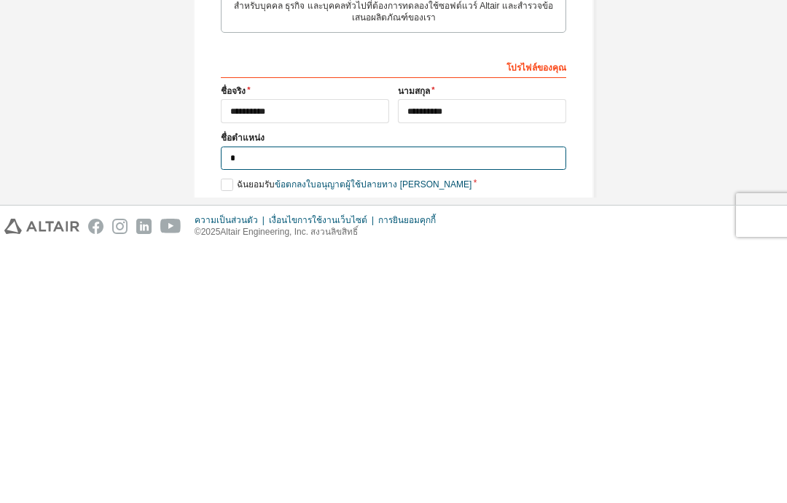
type input "*******"
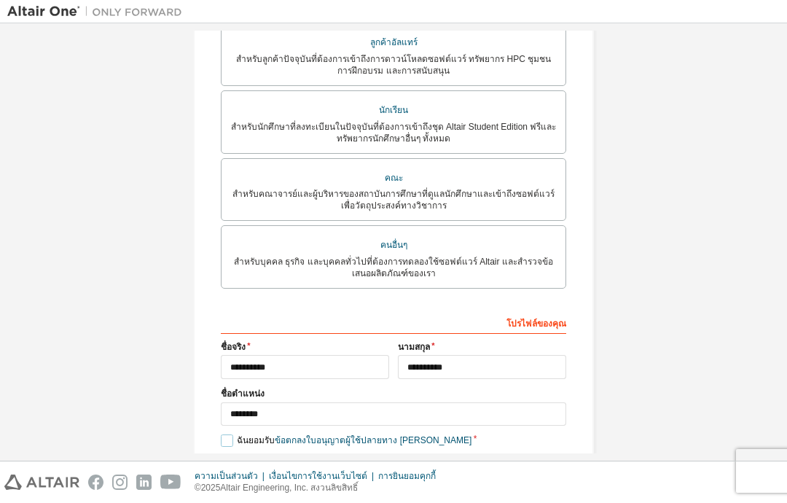
click at [227, 434] on label "ฉันยอมรับ ข้อตกลงใบอนุญาตผู้ใช้ปลายทาง เชิงวิชาการ" at bounding box center [346, 440] width 251 height 12
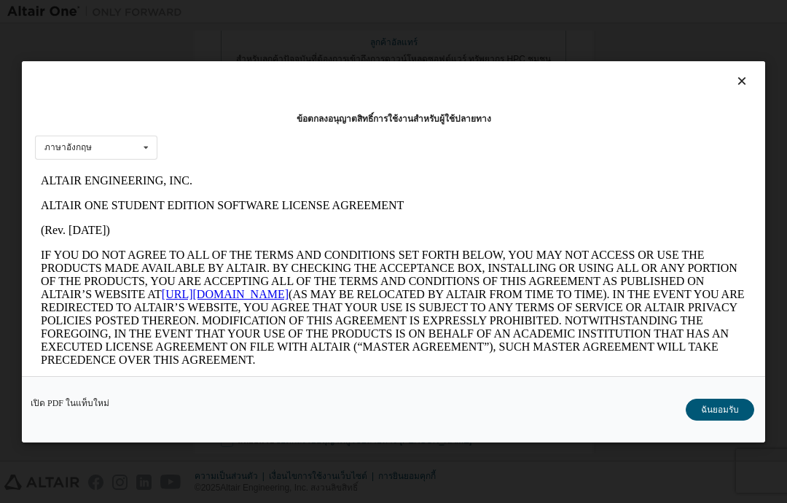
scroll to position [0, 0]
click at [714, 415] on font "ฉันยอมรับ" at bounding box center [720, 410] width 38 height 10
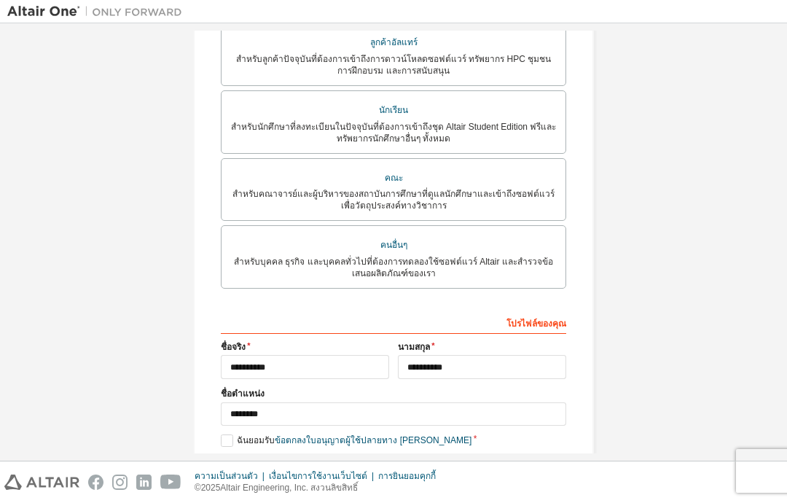
click at [224, 456] on label "ฉันต้องการรับอีเมลการตลาดจาก Altair" at bounding box center [301, 462] width 161 height 12
click at [388, 483] on font "ต่อไป" at bounding box center [392, 488] width 21 height 10
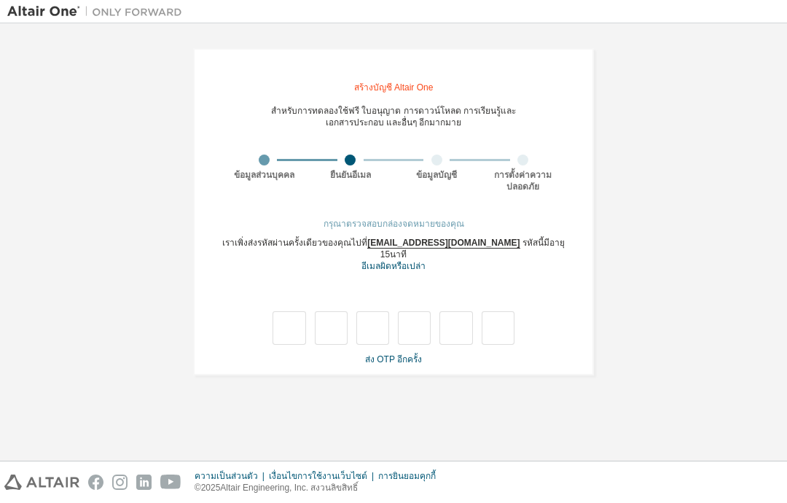
click at [361, 496] on div "ความเป็นส่วนตัว เงื่อนไขการใช้งานเว็บไซต์ การยินยอมคุกกี้ © 2025 Altair Enginee…" at bounding box center [393, 482] width 787 height 42
